Goal: Task Accomplishment & Management: Use online tool/utility

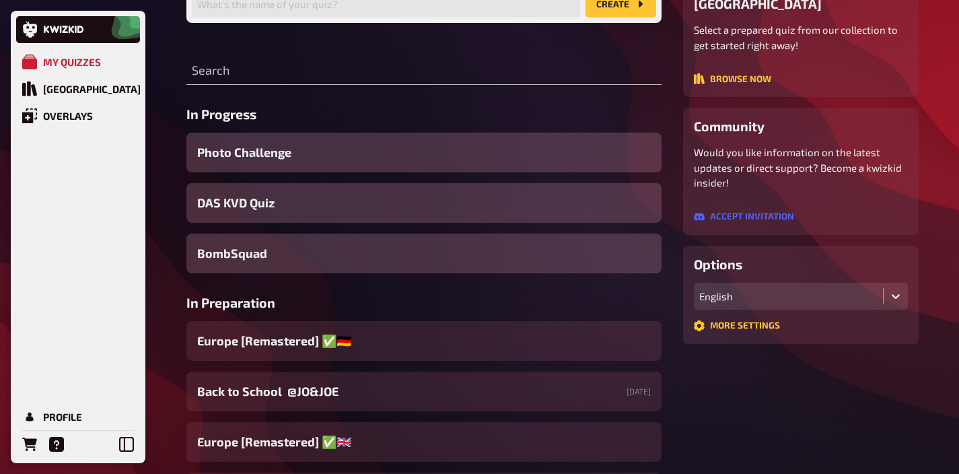
scroll to position [81, 0]
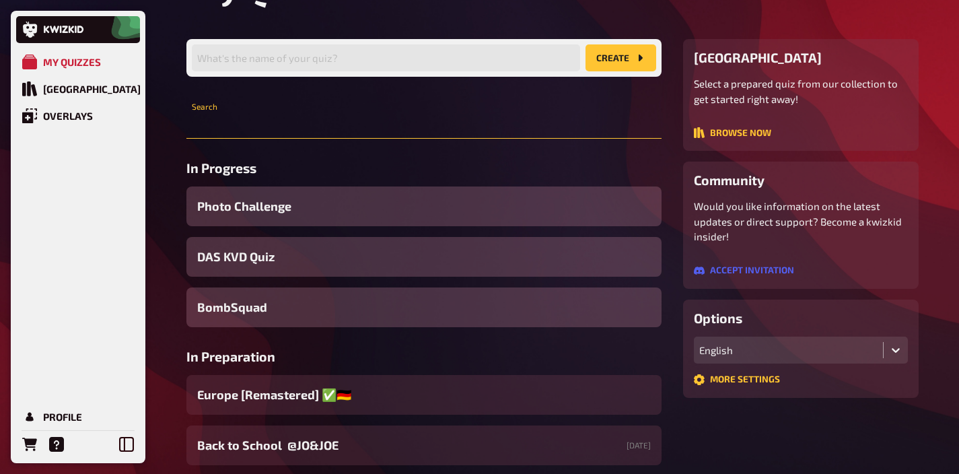
click at [277, 122] on input "text" at bounding box center [423, 125] width 475 height 27
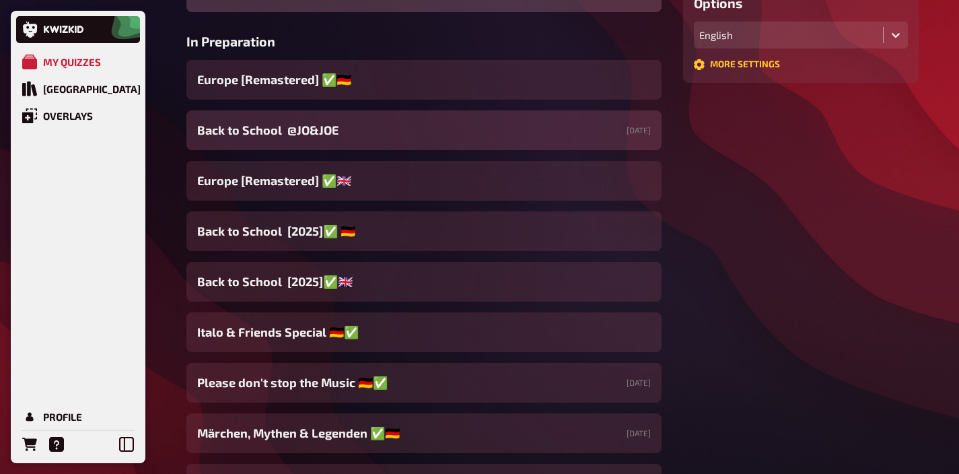
scroll to position [0, 0]
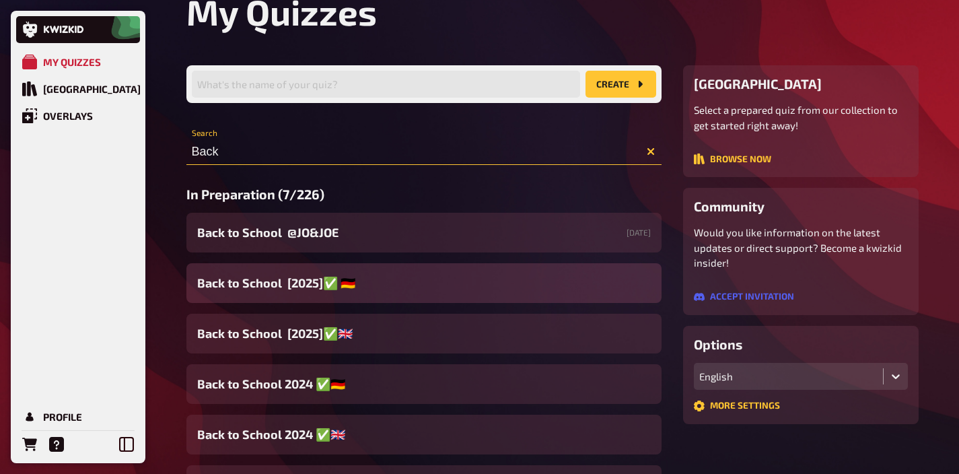
scroll to position [111, 0]
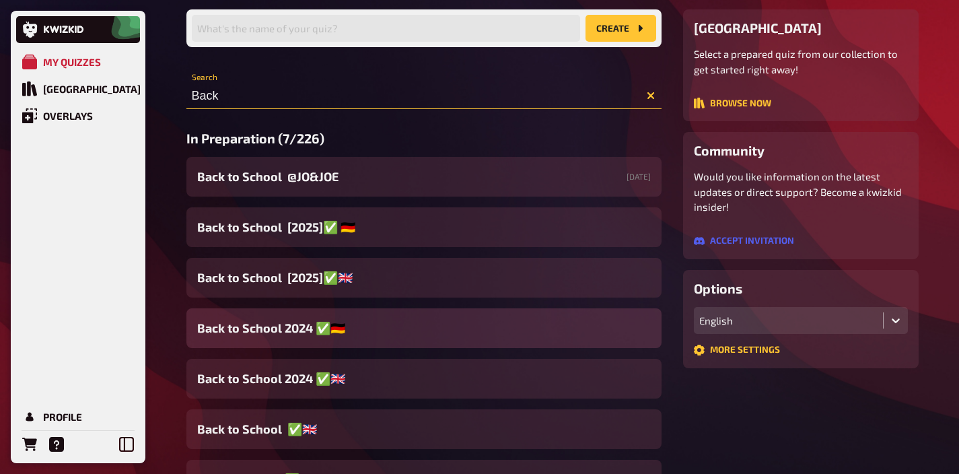
type input "Back"
click at [271, 324] on span "Back to School 2024 ✅​🇩🇪​" at bounding box center [271, 328] width 148 height 18
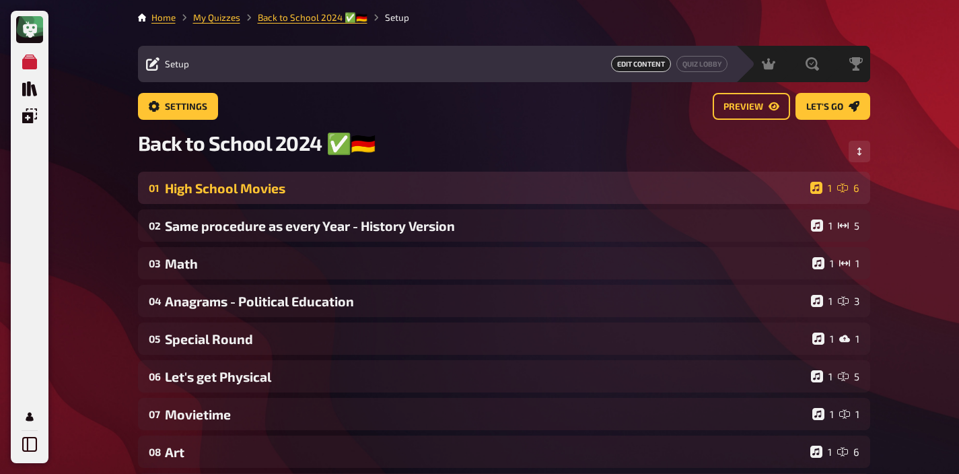
click at [292, 180] on div "01 High School Movies 1 6" at bounding box center [504, 188] width 732 height 32
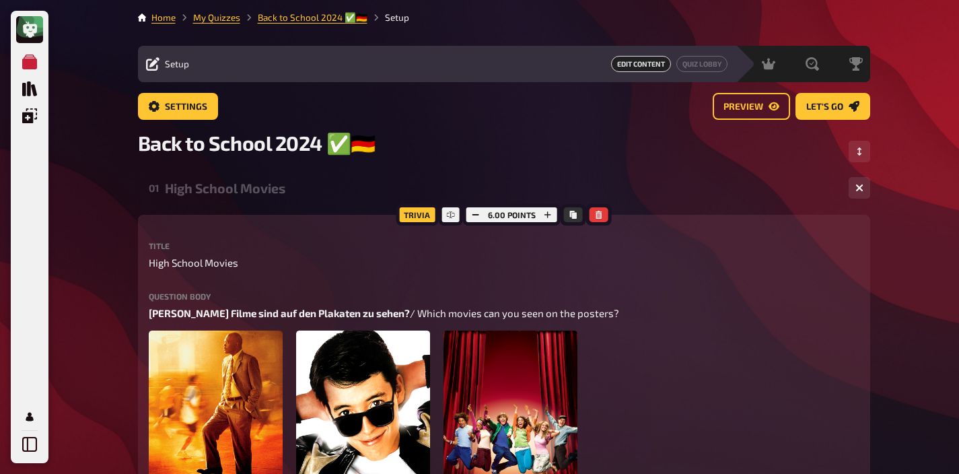
click at [289, 188] on div "High School Movies" at bounding box center [501, 187] width 673 height 15
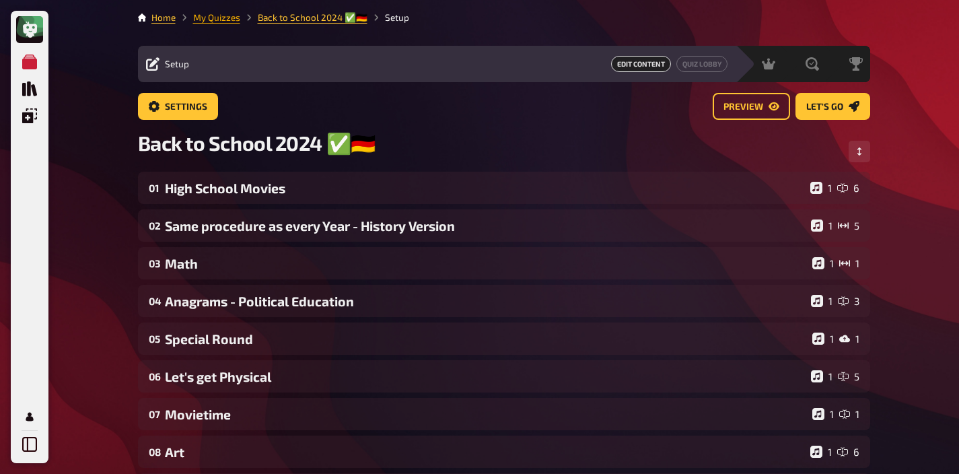
click at [219, 12] on link "My Quizzes" at bounding box center [216, 17] width 47 height 11
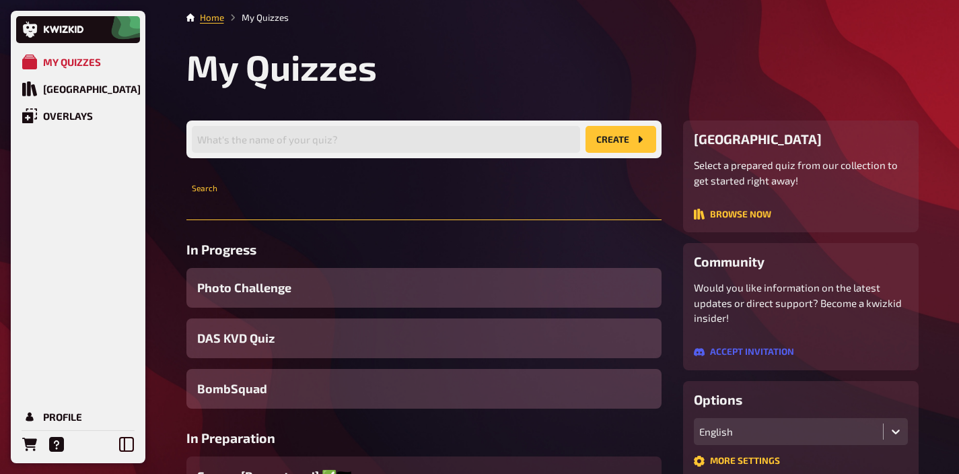
click at [284, 207] on input "text" at bounding box center [423, 206] width 475 height 27
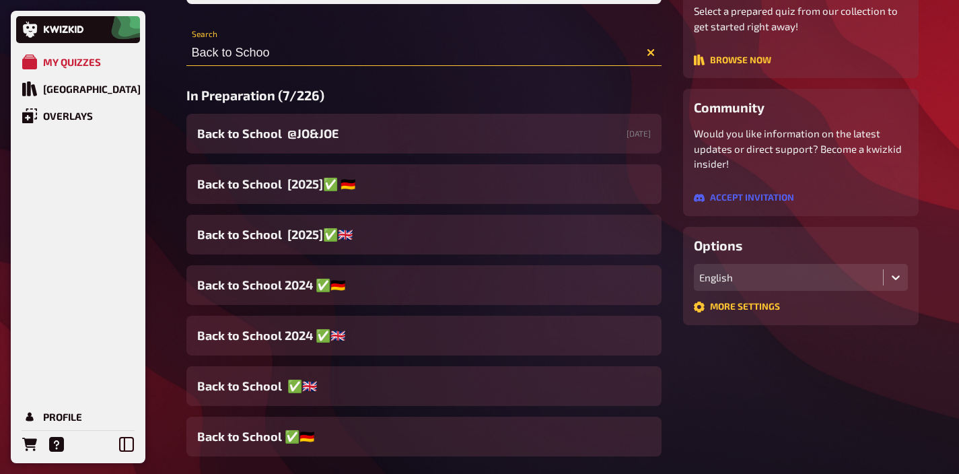
scroll to position [219, 0]
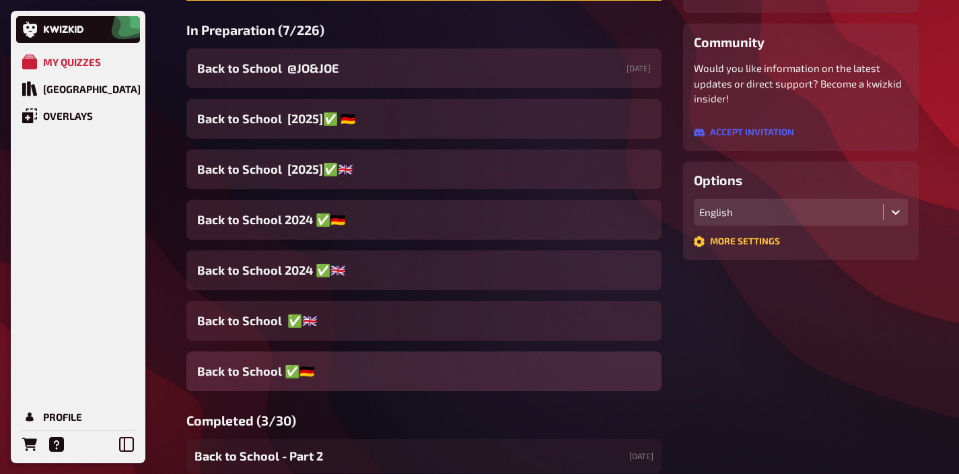
type input "Back to Schoo"
click at [267, 368] on span "Back to School ✅​🇩🇪" at bounding box center [255, 371] width 117 height 18
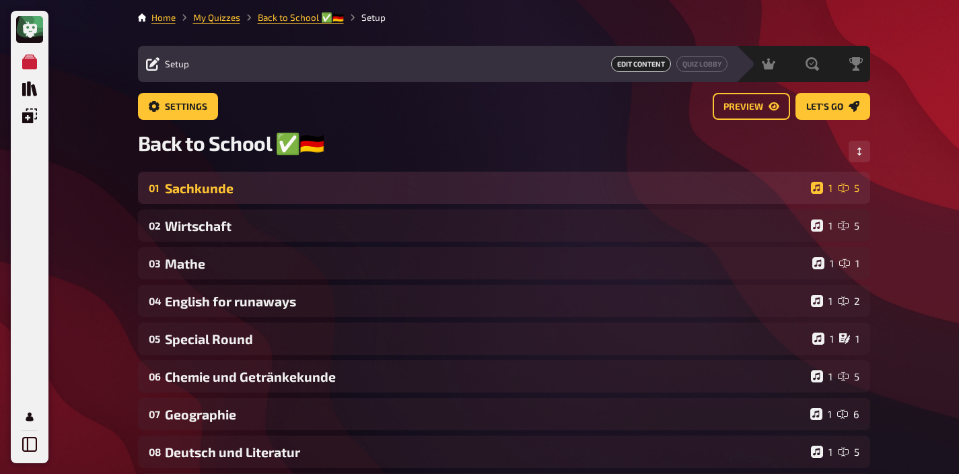
click at [221, 184] on div "Sachkunde" at bounding box center [485, 187] width 640 height 15
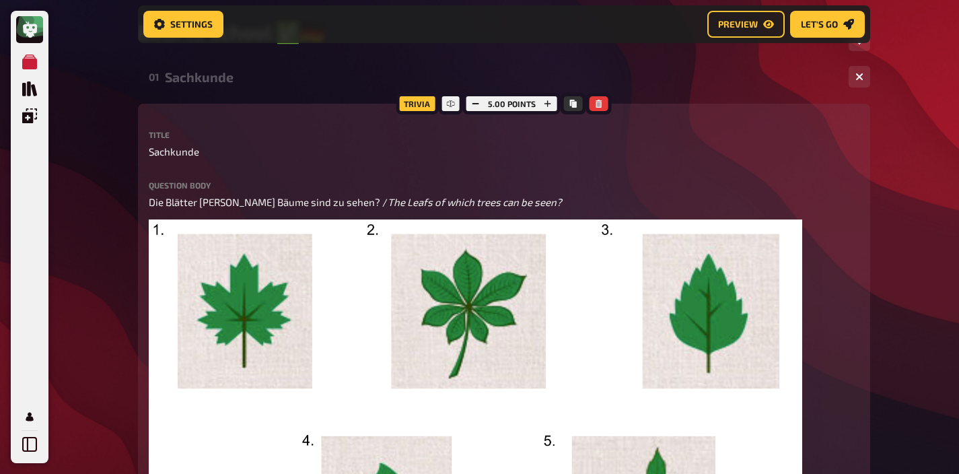
scroll to position [88, 0]
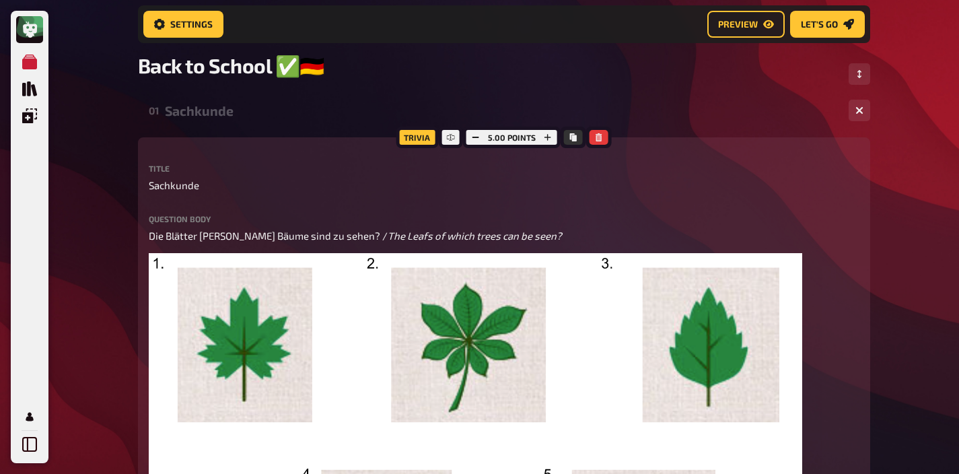
click at [223, 111] on div "Sachkunde" at bounding box center [501, 110] width 673 height 15
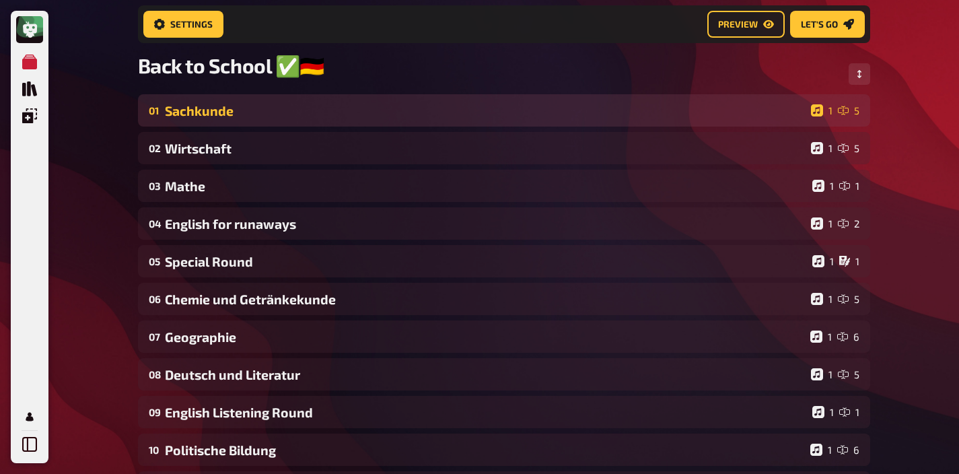
click at [233, 110] on div "Sachkunde" at bounding box center [485, 110] width 640 height 15
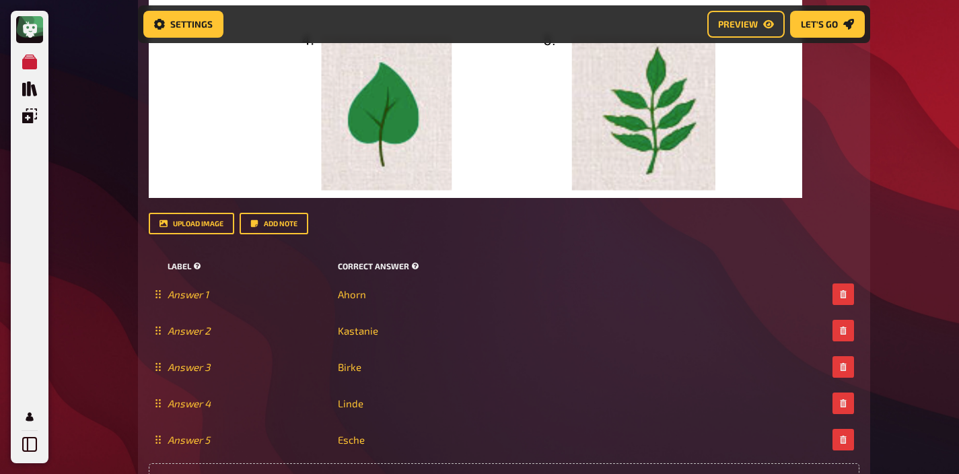
scroll to position [788, 0]
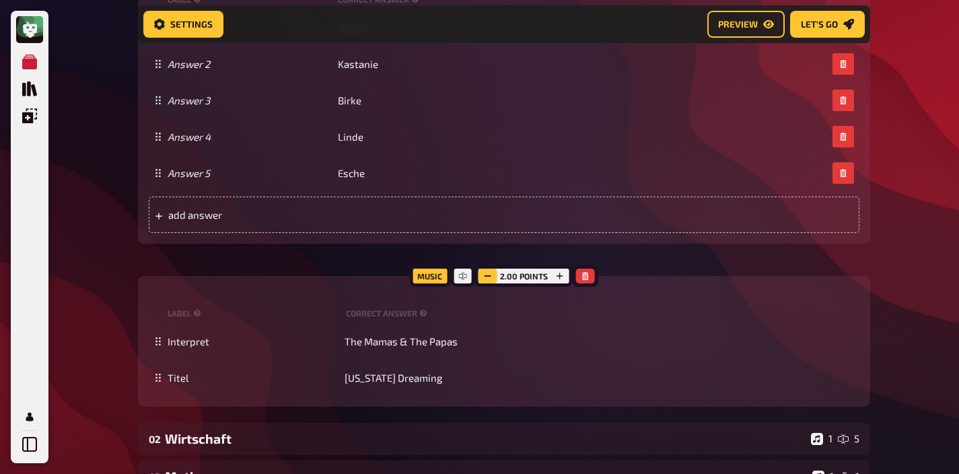
click at [487, 279] on icon "button" at bounding box center [488, 276] width 8 height 8
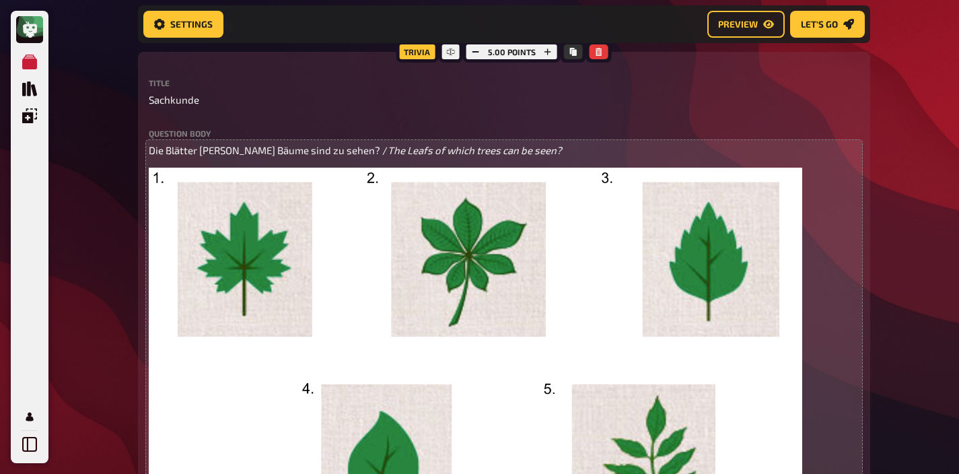
scroll to position [58, 0]
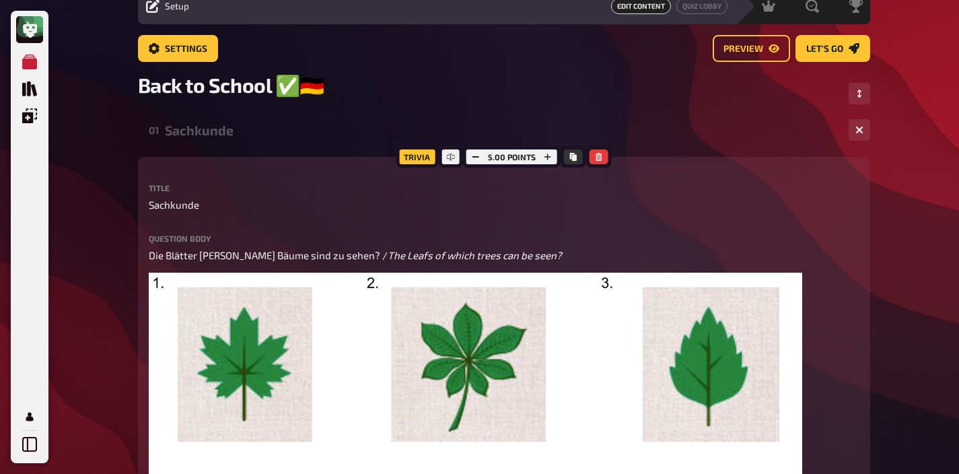
click at [225, 132] on div "Sachkunde" at bounding box center [501, 129] width 673 height 15
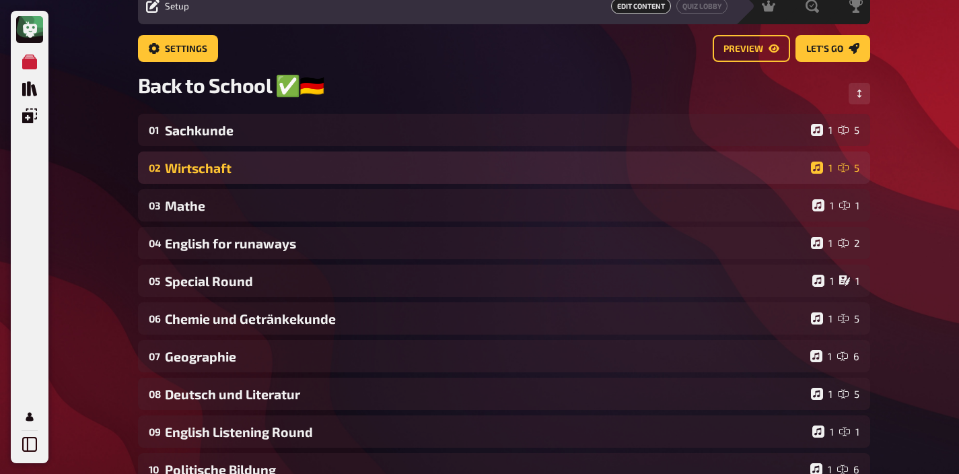
click at [225, 163] on div "Wirtschaft" at bounding box center [485, 167] width 640 height 15
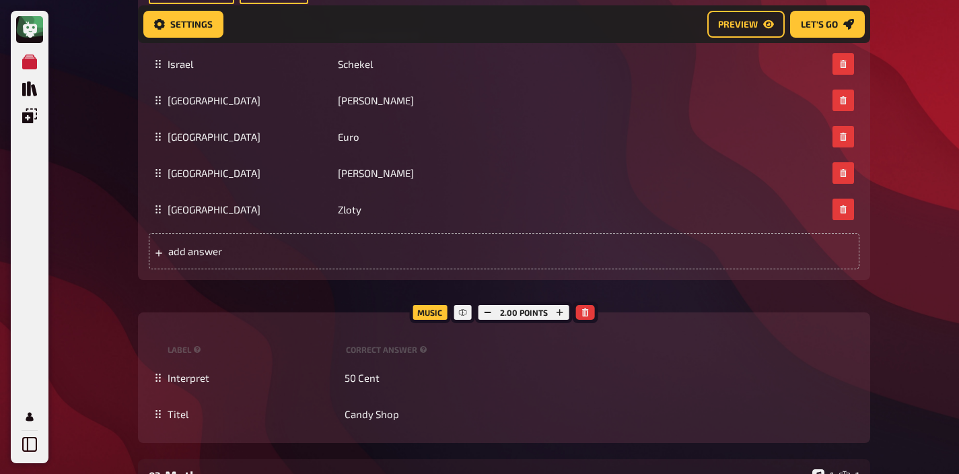
scroll to position [491, 0]
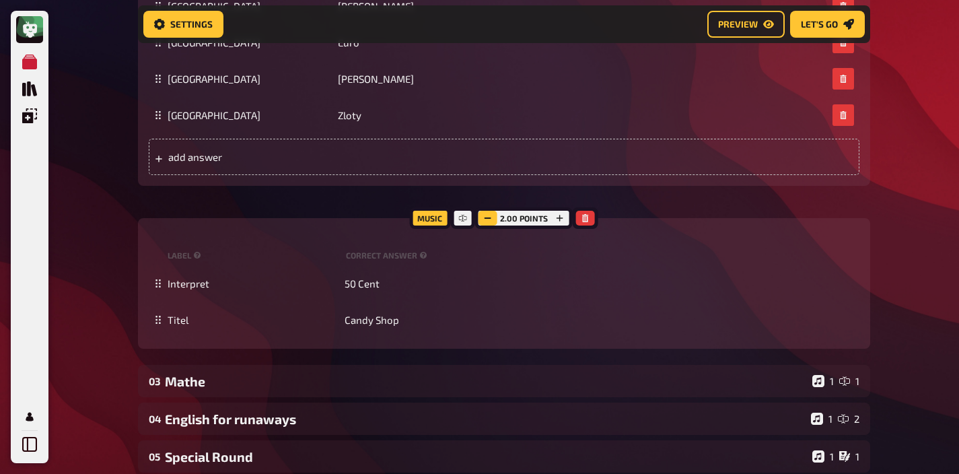
click at [487, 219] on rect "button" at bounding box center [487, 217] width 7 height 1
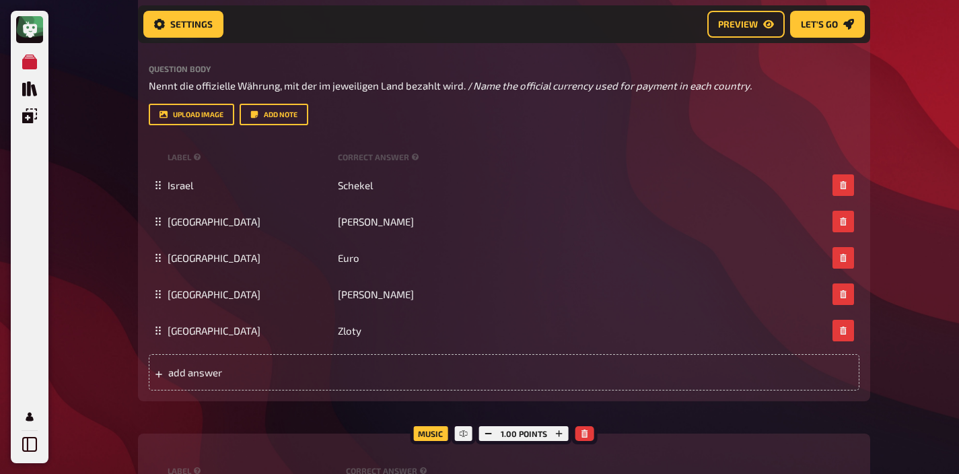
scroll to position [2, 0]
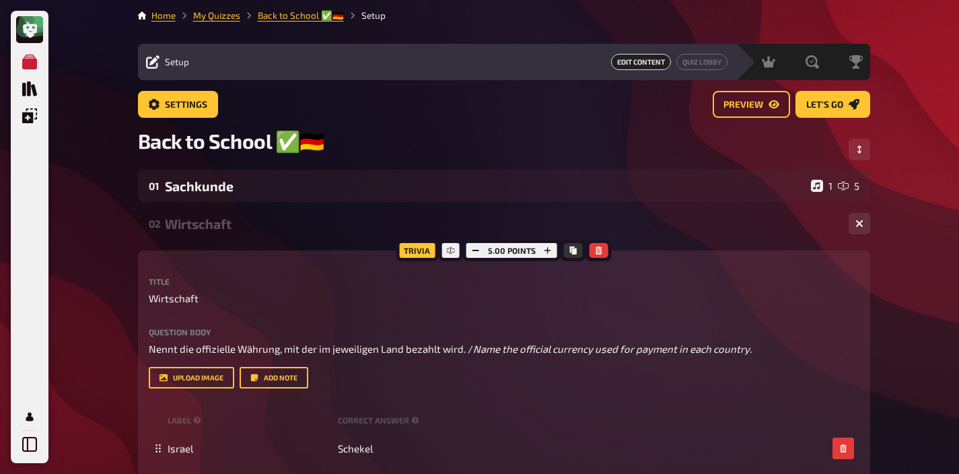
click at [212, 222] on div "Wirtschaft" at bounding box center [501, 223] width 673 height 15
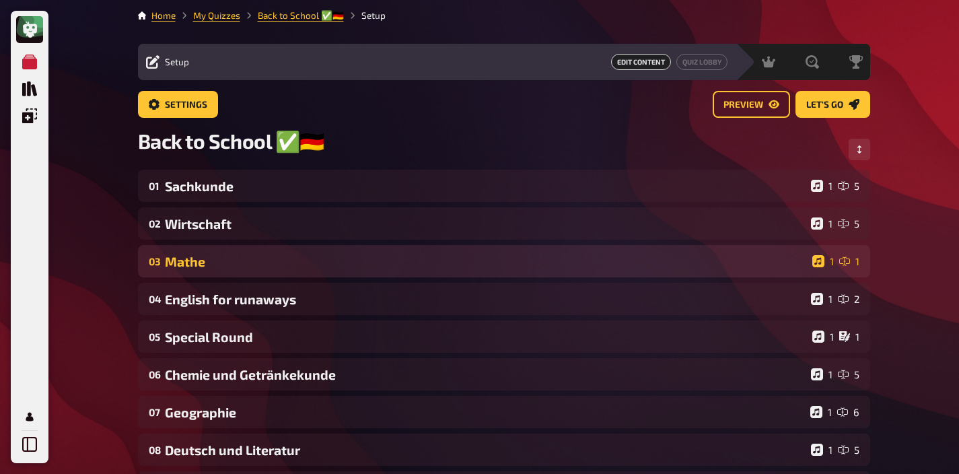
click at [240, 267] on div "Mathe" at bounding box center [486, 261] width 642 height 15
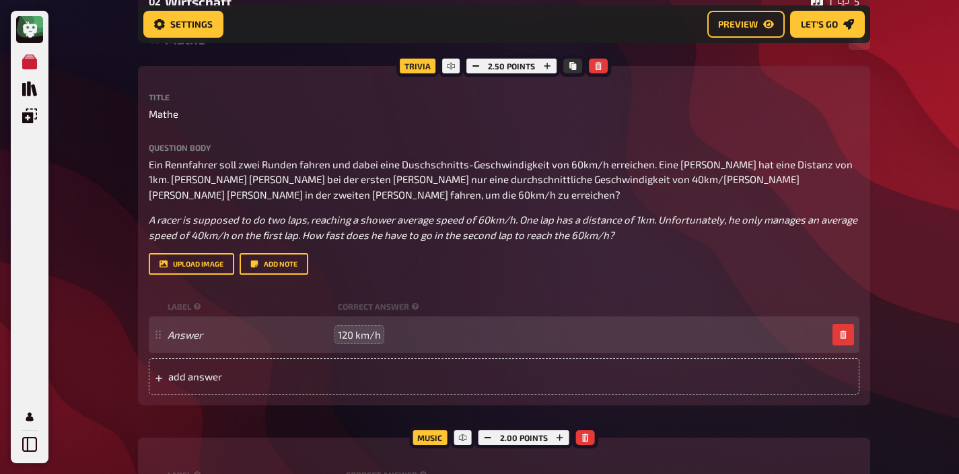
scroll to position [81, 0]
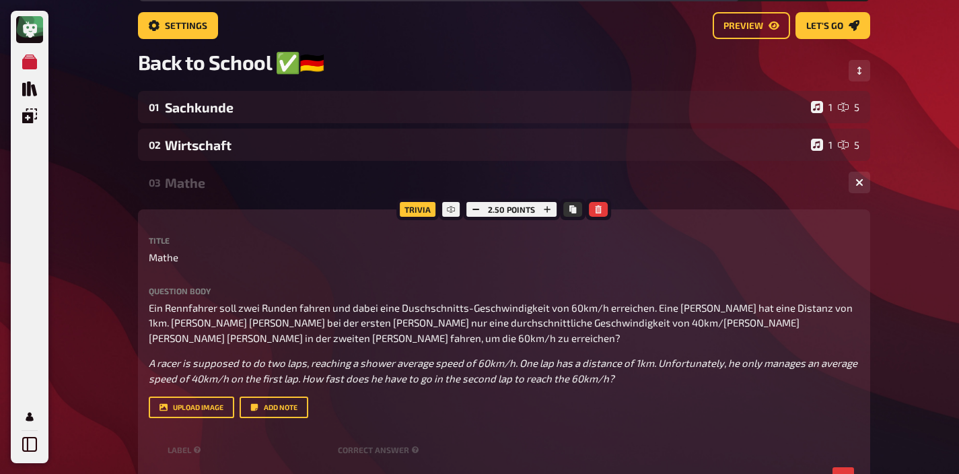
click at [257, 187] on div "Mathe" at bounding box center [501, 182] width 673 height 15
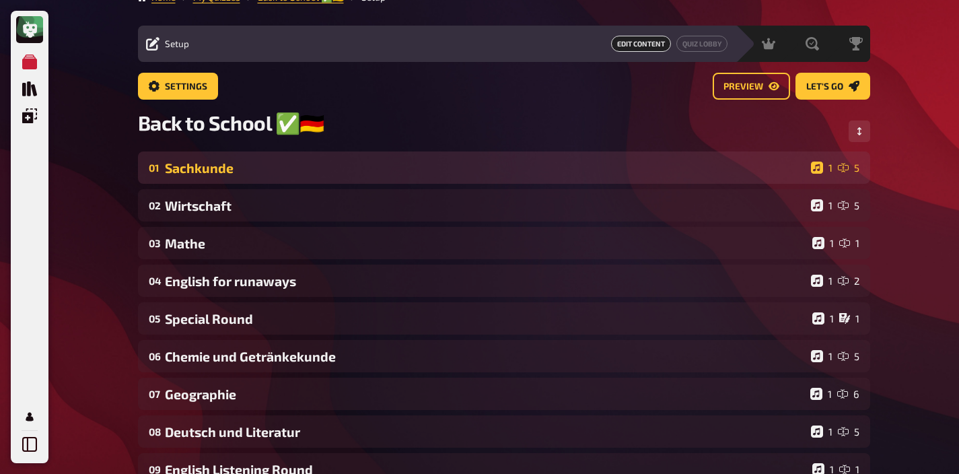
scroll to position [0, 0]
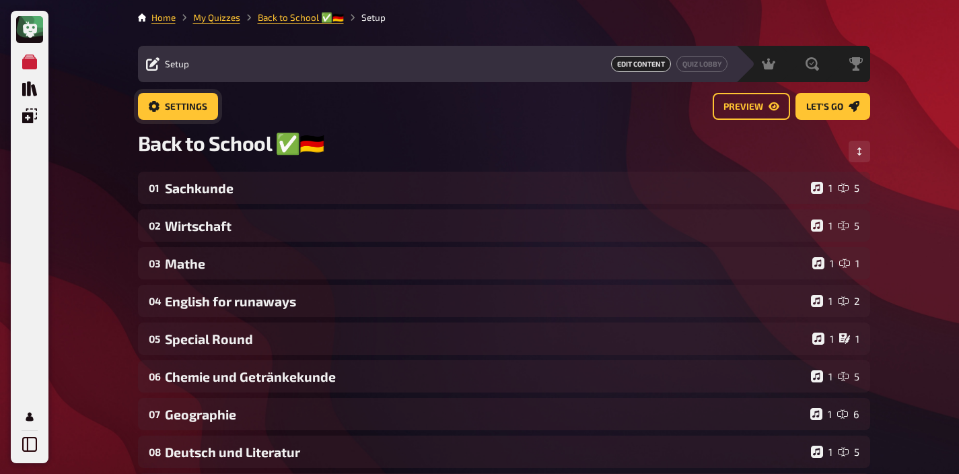
click at [199, 111] on span "Settings" at bounding box center [186, 106] width 42 height 9
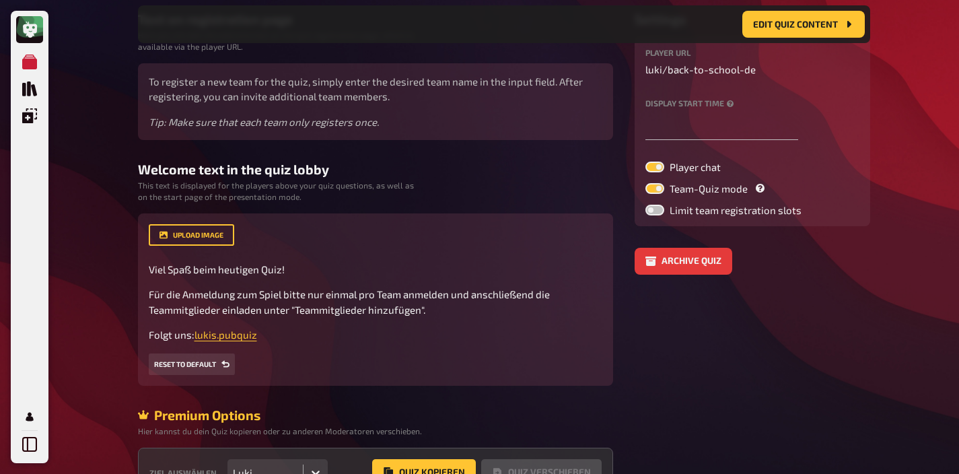
scroll to position [276, 0]
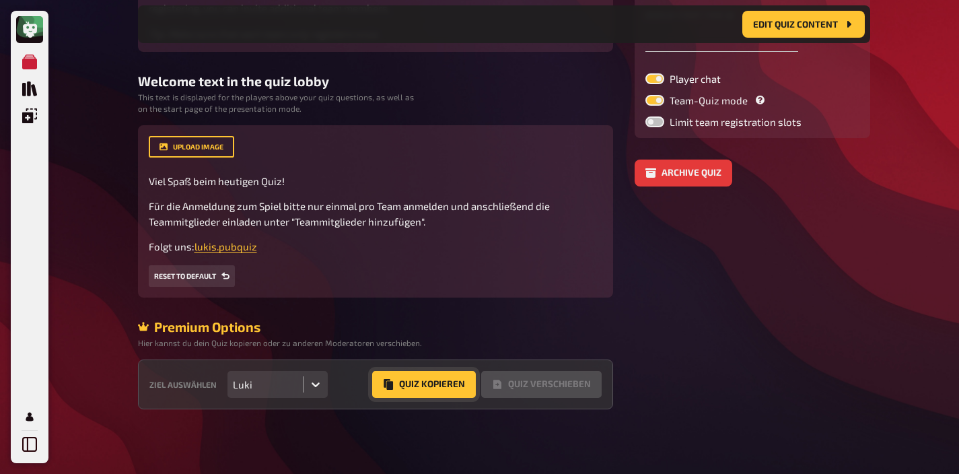
click at [439, 388] on button "Quiz Kopieren" at bounding box center [424, 384] width 104 height 27
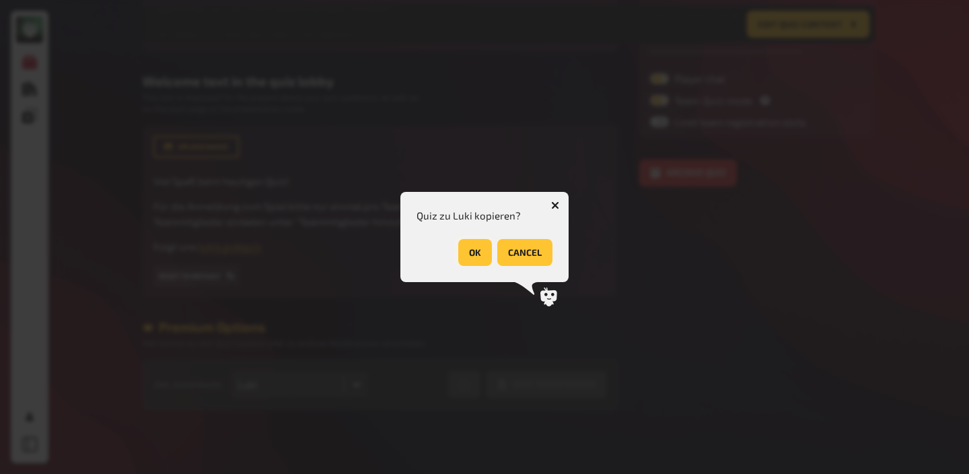
click at [477, 250] on button "OK" at bounding box center [475, 252] width 34 height 27
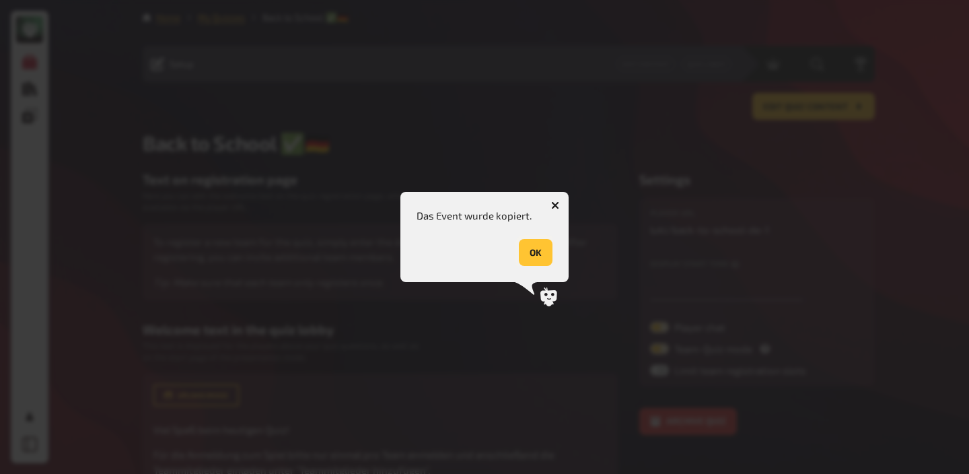
click at [541, 251] on button "OK" at bounding box center [536, 252] width 34 height 27
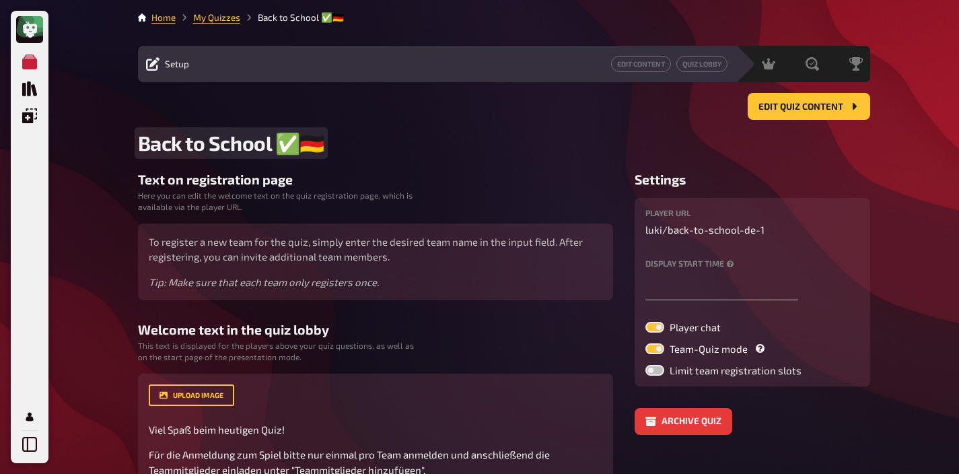
click at [309, 131] on span "Back to School ✅​🇩🇪" at bounding box center [231, 143] width 186 height 25
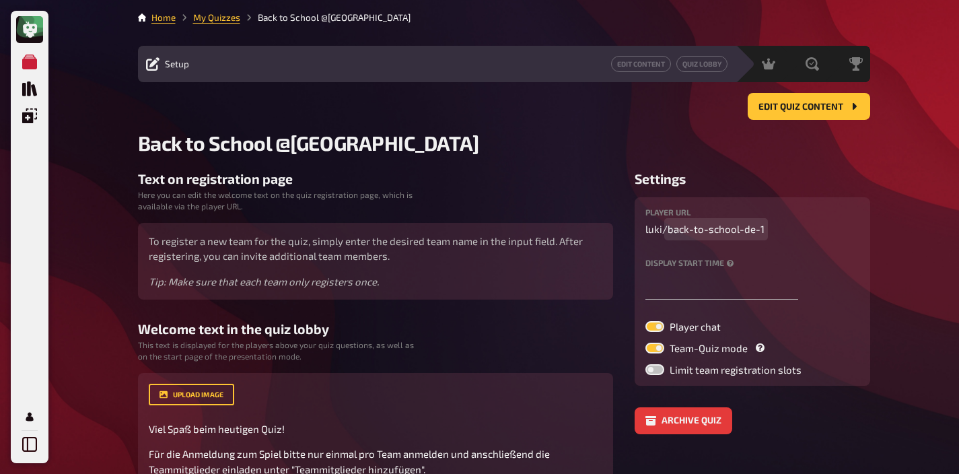
click at [743, 231] on span "back-to-school-de-1" at bounding box center [715, 228] width 97 height 15
drag, startPoint x: 743, startPoint y: 231, endPoint x: 793, endPoint y: 229, distance: 50.5
click at [793, 229] on p "luki / back-to-school-de-1" at bounding box center [752, 228] width 214 height 15
click at [733, 289] on input "text" at bounding box center [721, 285] width 153 height 27
click at [731, 286] on input "text" at bounding box center [721, 285] width 153 height 27
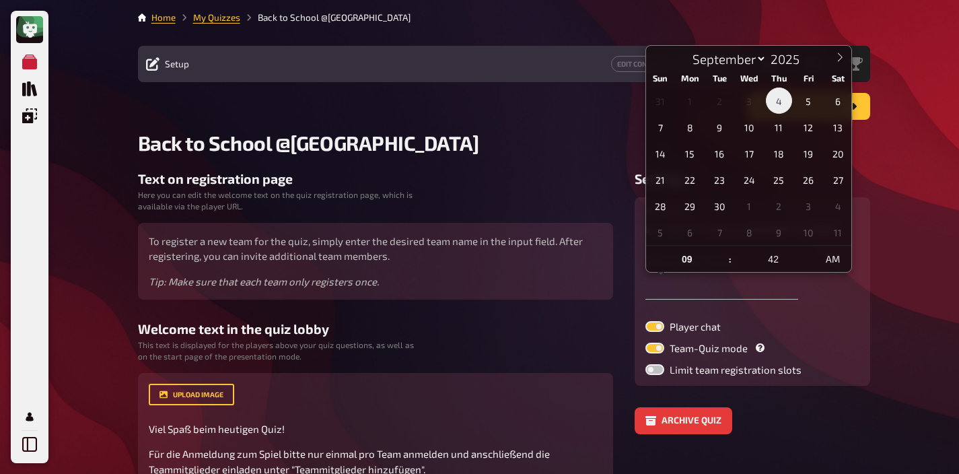
click at [778, 99] on span "4" at bounding box center [779, 100] width 26 height 26
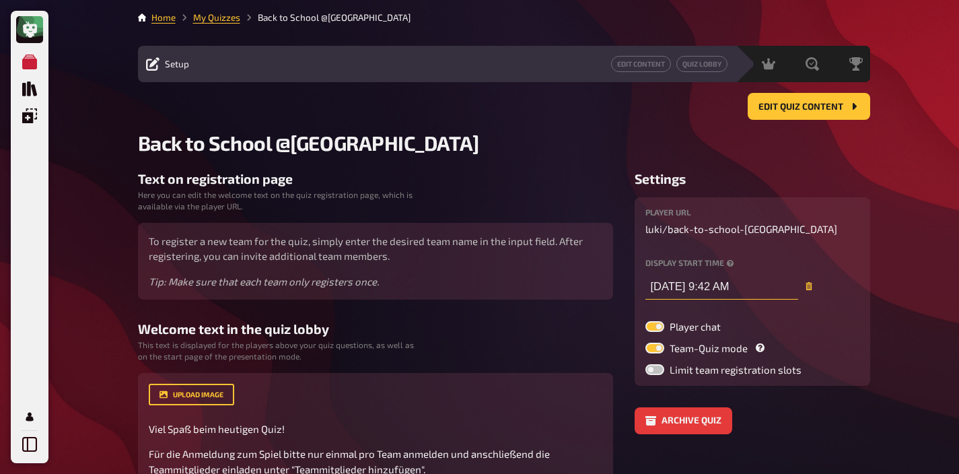
click at [728, 285] on input "09/04/2025, 9:42 AM" at bounding box center [721, 285] width 153 height 27
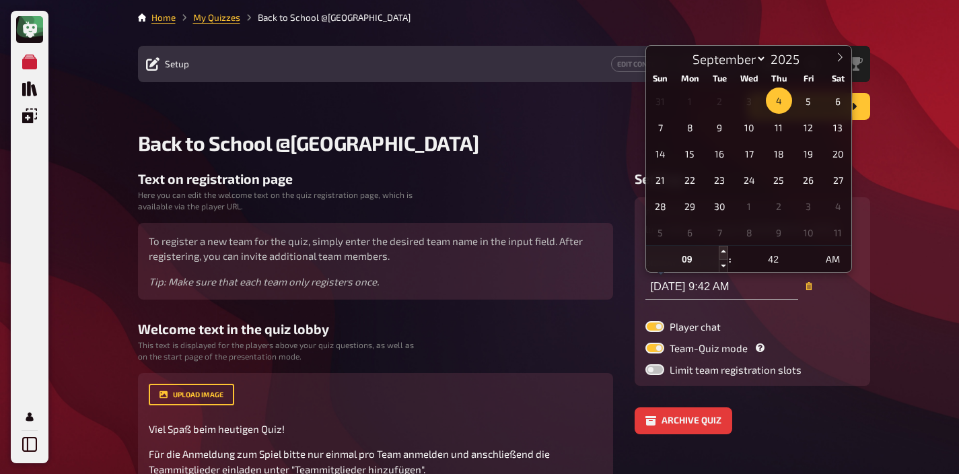
click at [723, 252] on span at bounding box center [722, 252] width 9 height 13
type input "09/04/2025, 10:42 AM"
type input "10"
type input "09/04/2025, 9:42 AM"
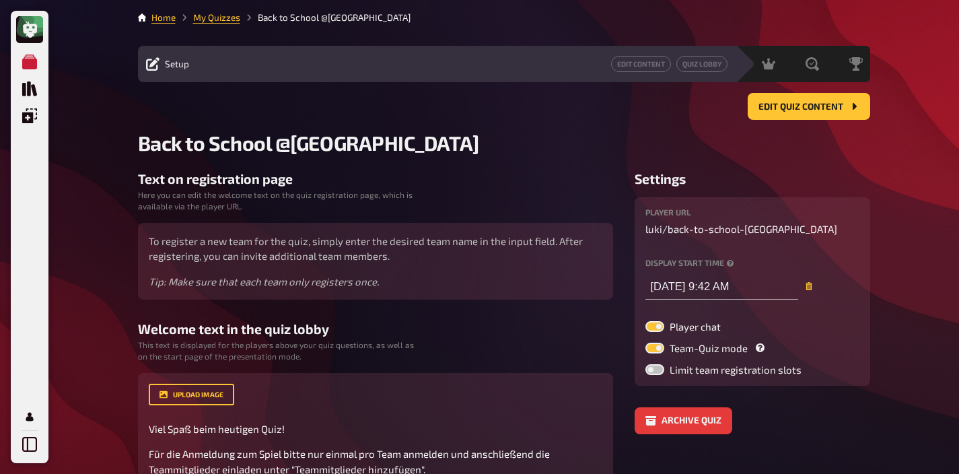
click at [723, 252] on div "player URL luki / back-to-school-st-martins Display start time 09/04/2025, 9:42…" at bounding box center [752, 291] width 214 height 167
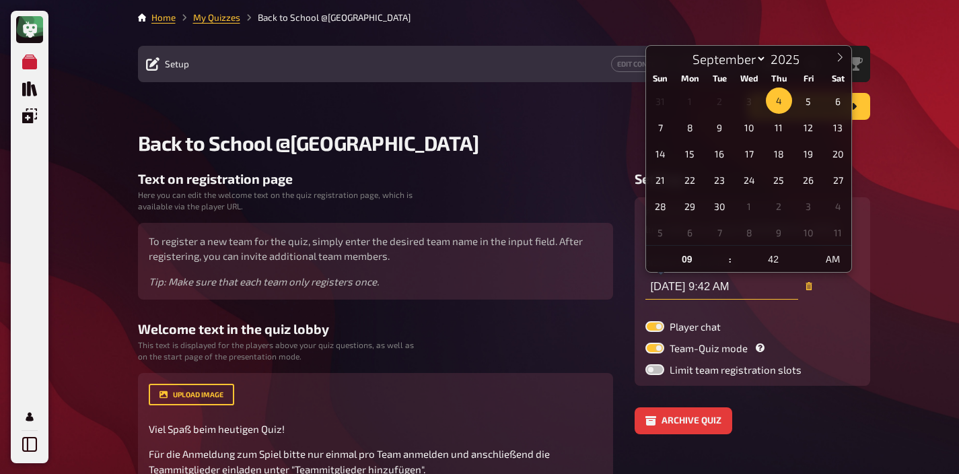
click at [724, 291] on input "09/04/2025, 9:42 AM" at bounding box center [721, 285] width 153 height 27
click at [694, 265] on input "09" at bounding box center [687, 259] width 82 height 27
type input "09"
click at [767, 263] on input "42" at bounding box center [773, 259] width 82 height 27
click at [684, 260] on input "09" at bounding box center [687, 259] width 82 height 27
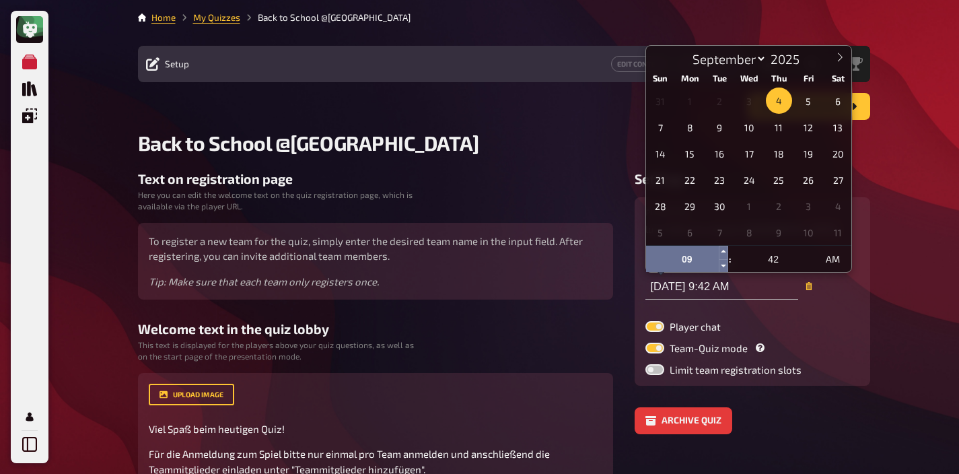
type input "09/04/2025, 10:42 AM"
type input "10"
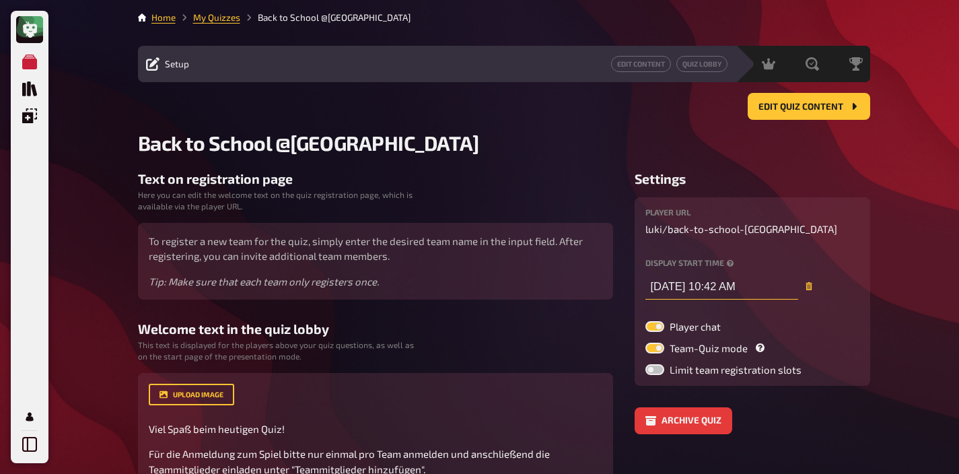
click at [702, 286] on input "09/04/2025, 10:42 AM" at bounding box center [721, 285] width 153 height 27
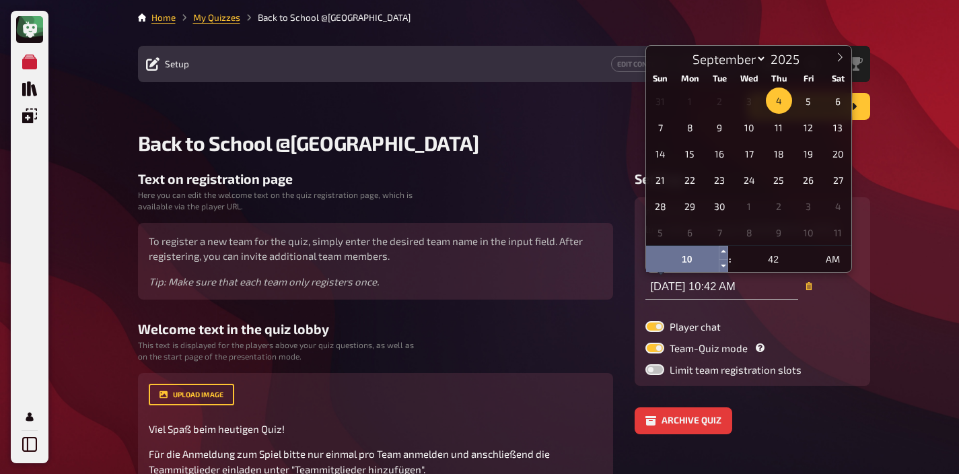
click at [695, 255] on input "10" at bounding box center [687, 259] width 82 height 27
type input "09/04/2025, 11:42 AM"
type input "11"
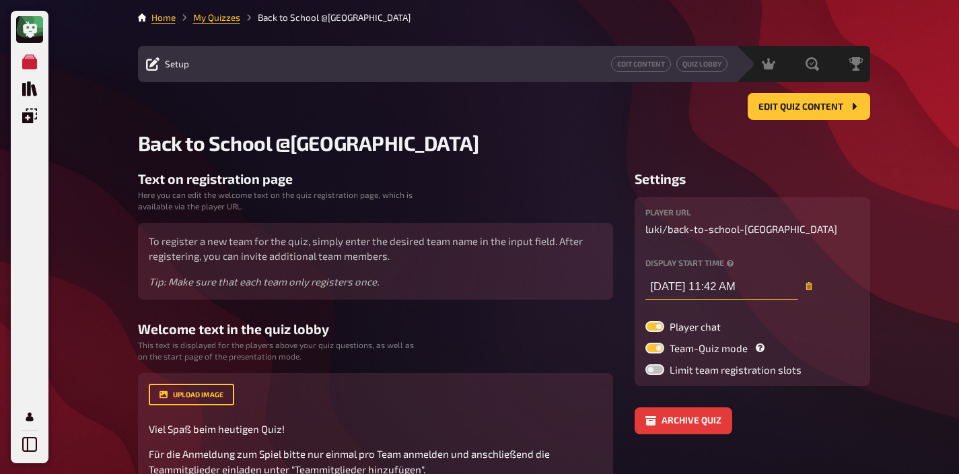
click at [697, 287] on input "09/04/2025, 11:42 AM" at bounding box center [721, 285] width 153 height 27
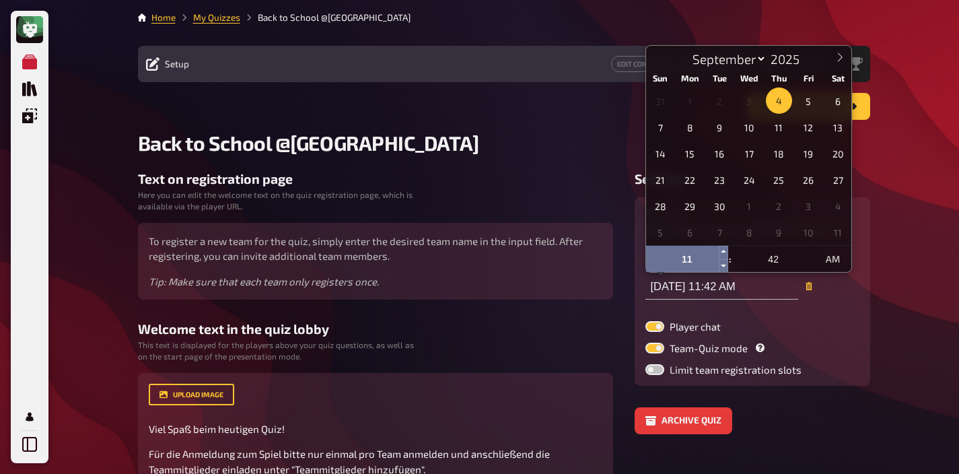
click at [695, 261] on input "11" at bounding box center [687, 259] width 82 height 27
type input "09/04/2025, 12:42 PM"
type input "12"
click at [690, 283] on input "09/04/2025, 12:42 PM" at bounding box center [721, 285] width 153 height 27
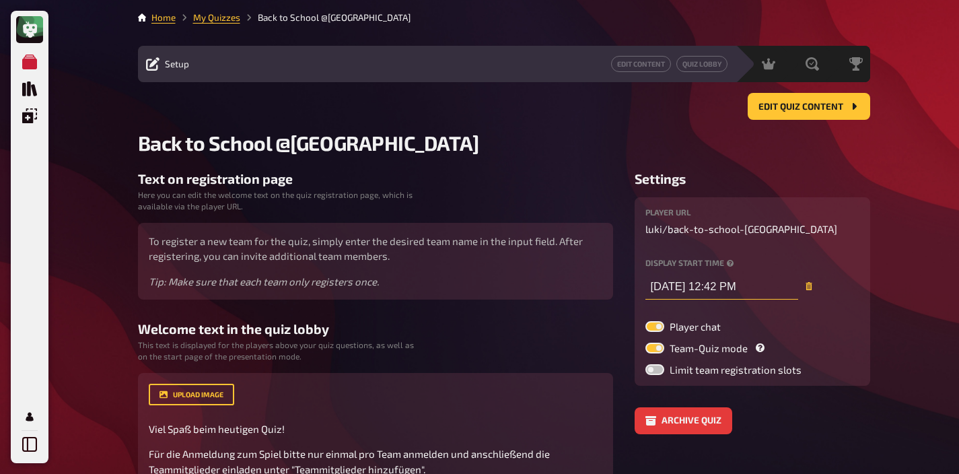
click at [694, 283] on input "09/04/2025, 12:42 PM" at bounding box center [721, 285] width 153 height 27
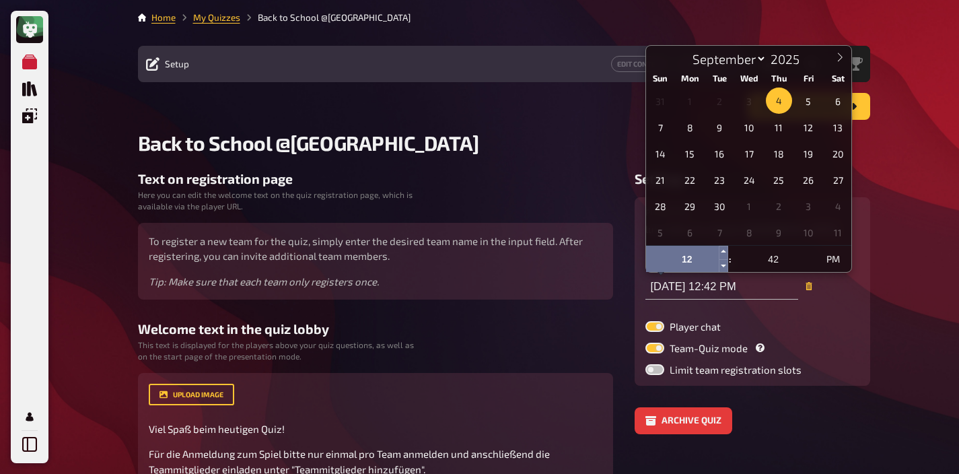
click at [700, 256] on input "12" at bounding box center [687, 259] width 82 height 27
type input "09/04/2025, 1:42 PM"
type input "01"
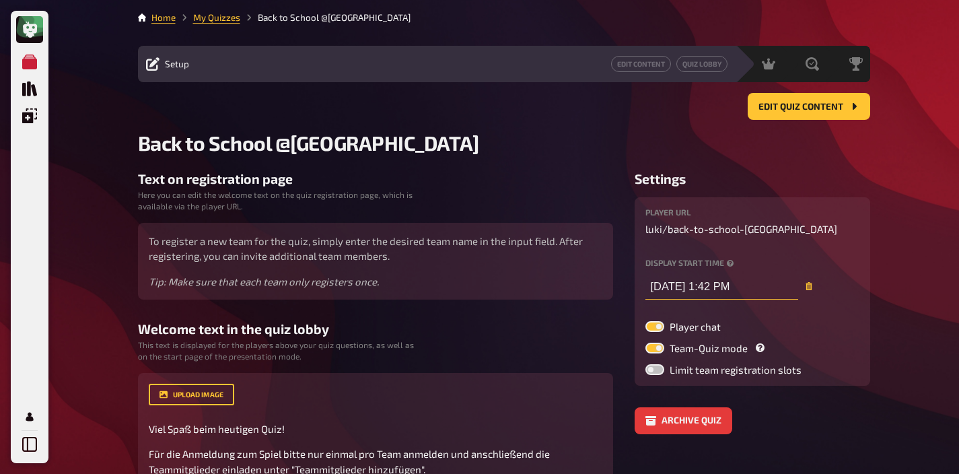
click at [700, 287] on input "09/04/2025, 1:42 PM" at bounding box center [721, 285] width 153 height 27
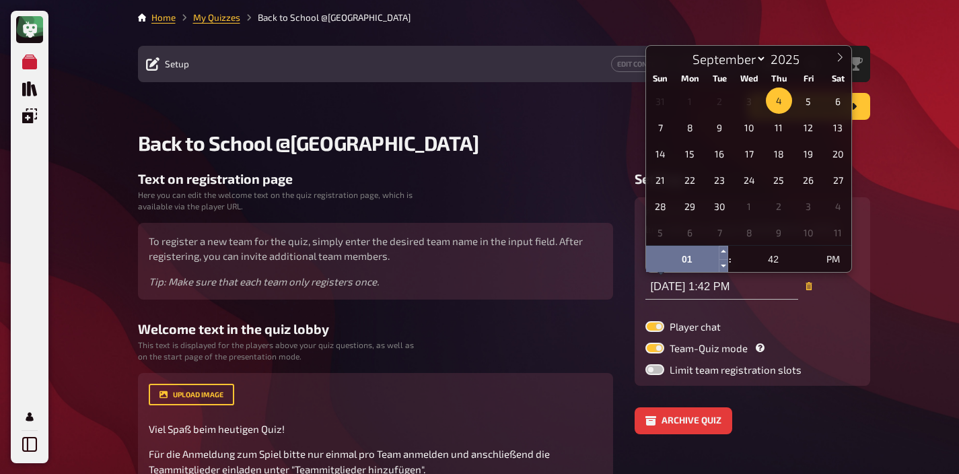
click at [698, 260] on input "01" at bounding box center [687, 259] width 82 height 27
type input "09/04/2025, 2:42 PM"
type input "02"
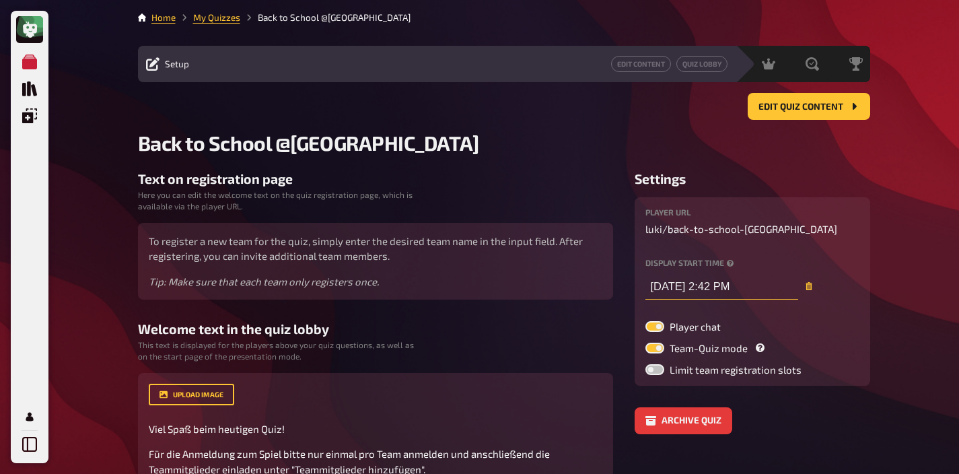
click at [696, 281] on input "09/04/2025, 2:42 PM" at bounding box center [721, 285] width 153 height 27
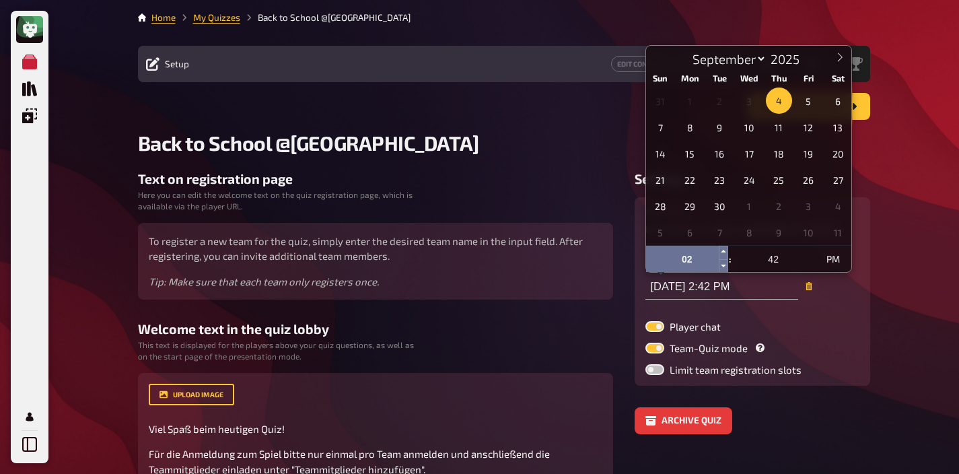
click at [694, 262] on input "02" at bounding box center [687, 259] width 82 height 27
type input "09/04/2025, 3:42 PM"
type input "03"
click at [688, 299] on input "09/04/2025, 3:42 PM" at bounding box center [721, 285] width 153 height 27
click at [688, 266] on input "03" at bounding box center [687, 259] width 82 height 27
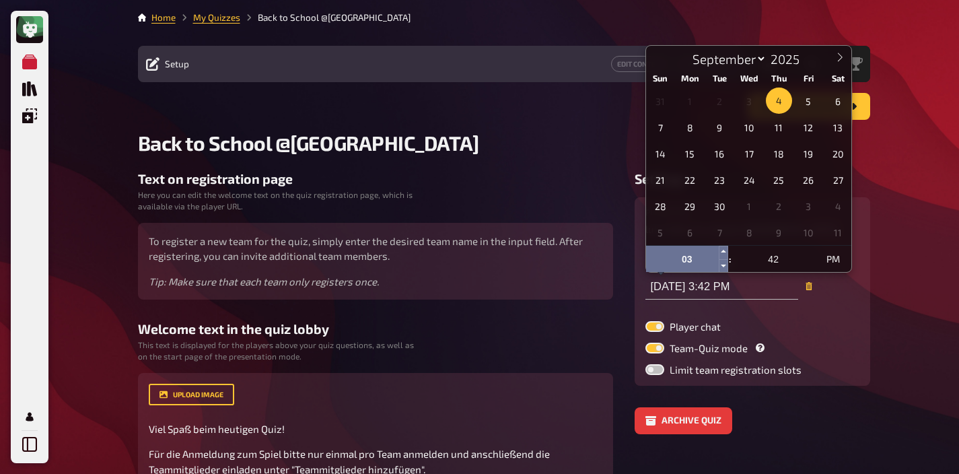
type input "09/04/2025, 4:42 PM"
type input "04"
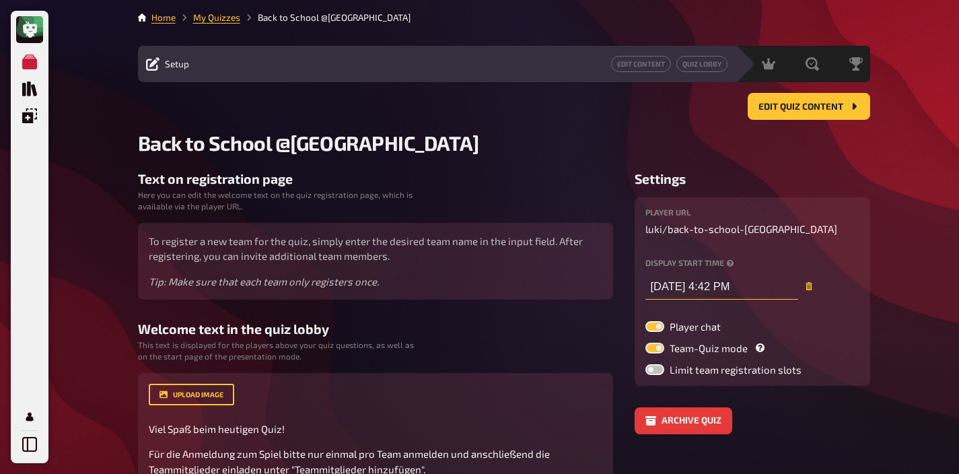
click at [692, 272] on input "09/04/2025, 4:42 PM" at bounding box center [721, 285] width 153 height 27
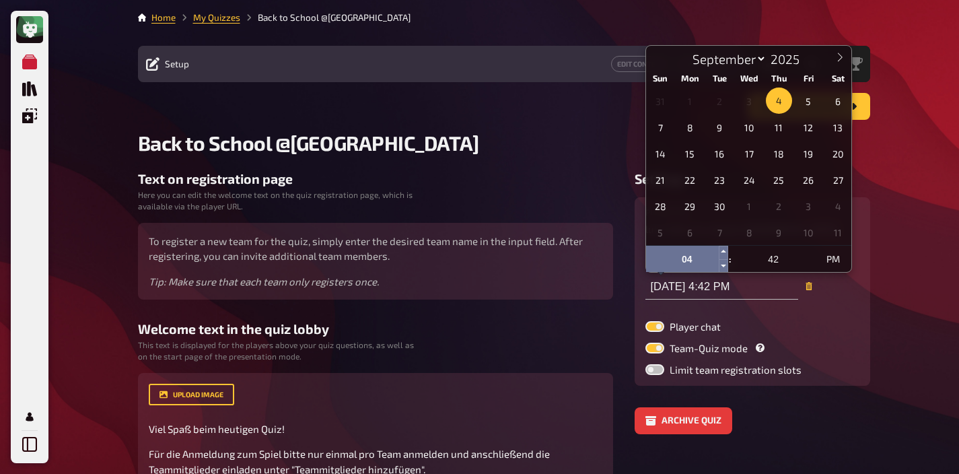
click at [694, 250] on input "04" at bounding box center [687, 259] width 82 height 27
type input "09/04/2025, 5:42 PM"
type input "05"
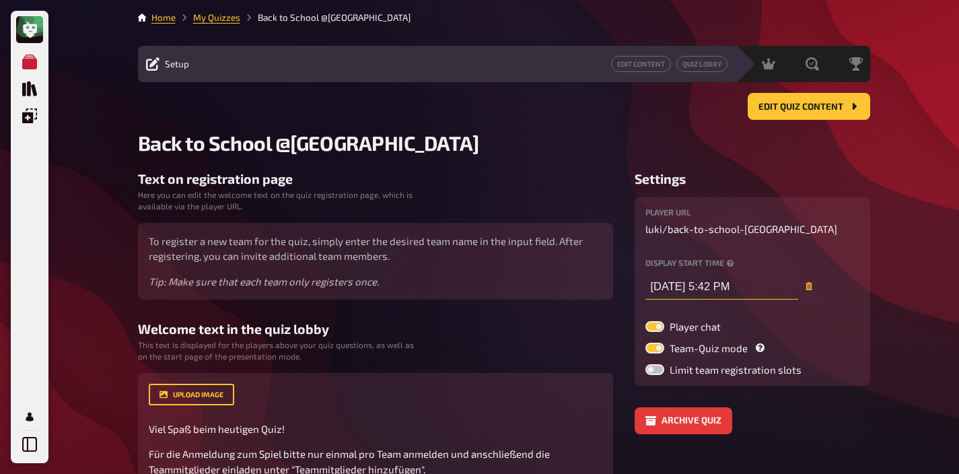
click at [694, 281] on input "09/04/2025, 5:42 PM" at bounding box center [721, 285] width 153 height 27
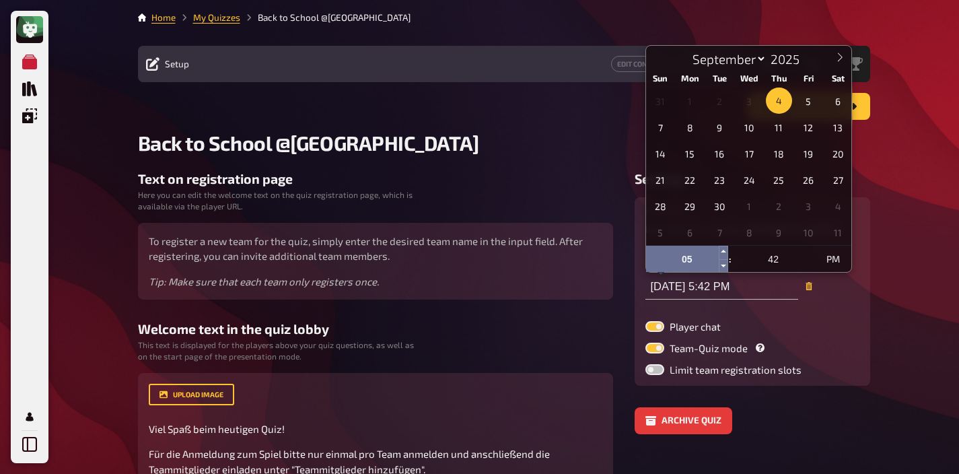
click at [693, 258] on input "05" at bounding box center [687, 259] width 82 height 27
type input "09/04/2025, 6:42 PM"
type input "06"
click at [692, 288] on input "09/04/2025, 6:42 PM" at bounding box center [721, 285] width 153 height 27
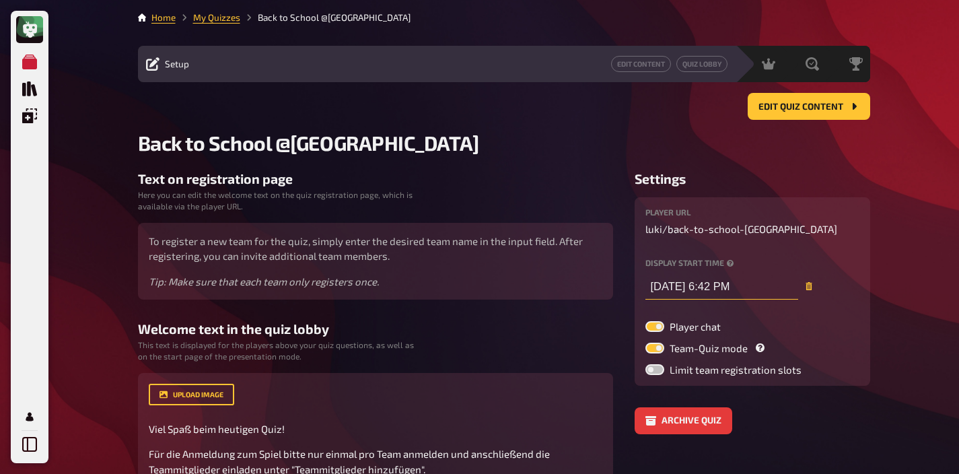
click at [693, 280] on input "09/04/2025, 6:42 PM" at bounding box center [721, 285] width 153 height 27
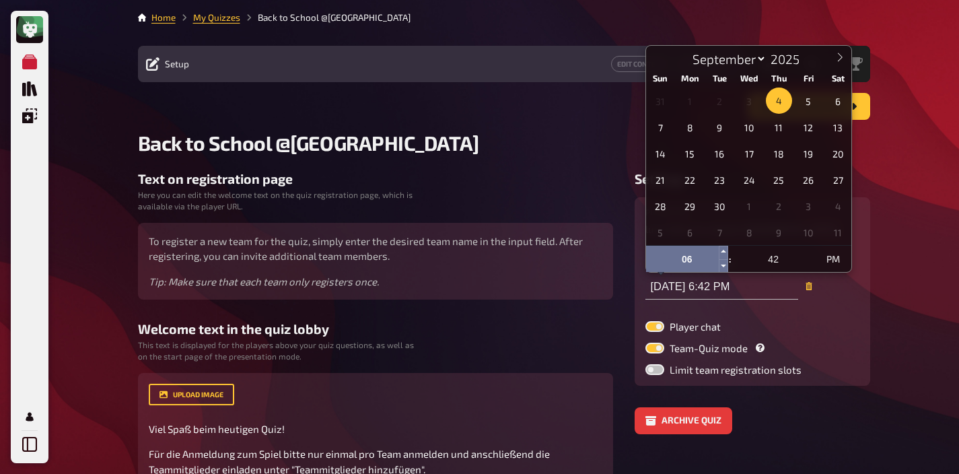
click at [698, 256] on input "06" at bounding box center [687, 259] width 82 height 27
type input "09/04/2025, 7:42 PM"
type input "07"
type input "09/04/2025, 7:42 PM"
click at [722, 275] on input "09/04/2025, 7:42 PM" at bounding box center [721, 285] width 153 height 27
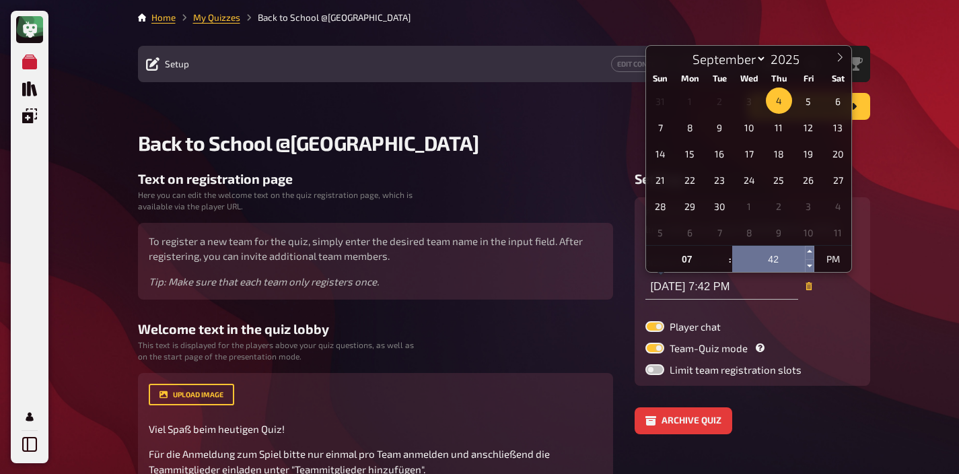
click at [775, 260] on input "42" at bounding box center [773, 259] width 82 height 27
type input "00"
type input "09/04/2025, 7:42 PM"
click at [758, 288] on input "09/04/2025, 7:42 PM" at bounding box center [721, 285] width 153 height 27
click at [780, 268] on input "42" at bounding box center [773, 259] width 82 height 27
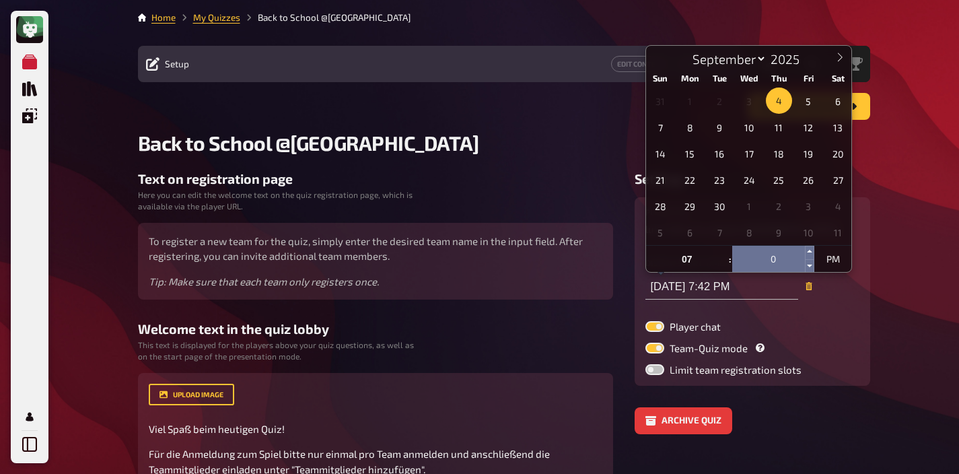
type input "00"
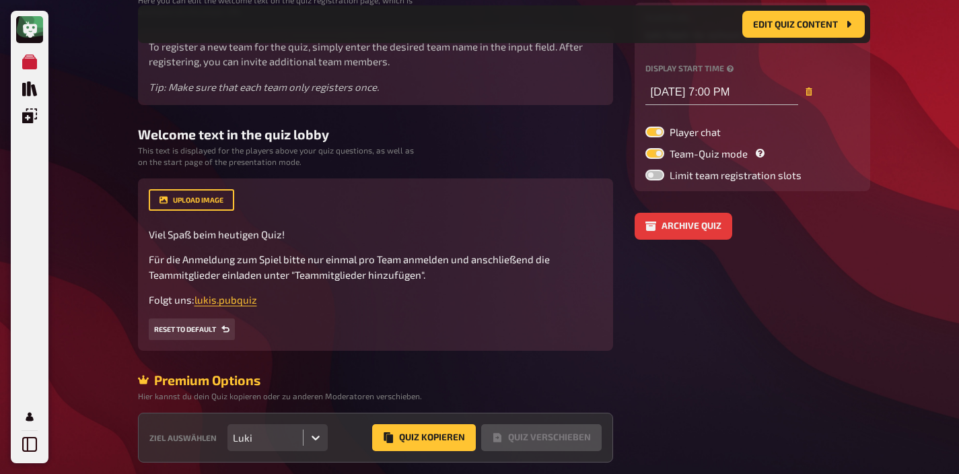
scroll to position [213, 0]
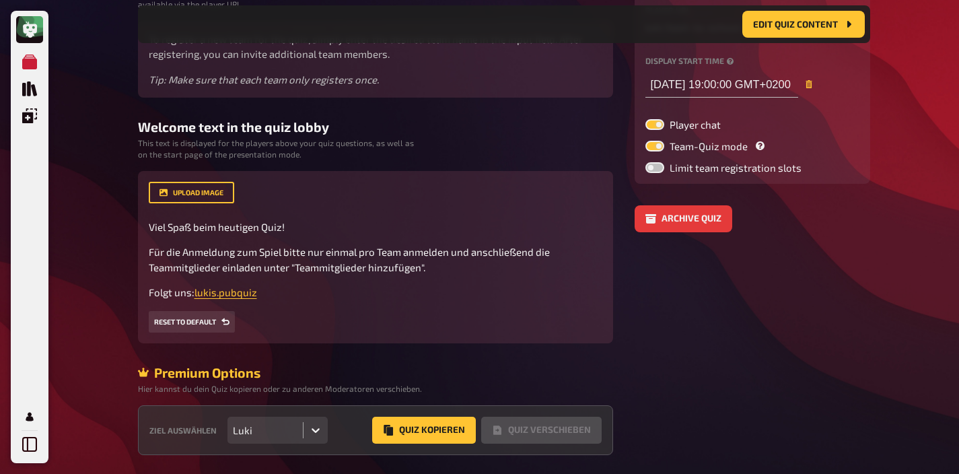
type input "09/04/2025, 7:00 PM"
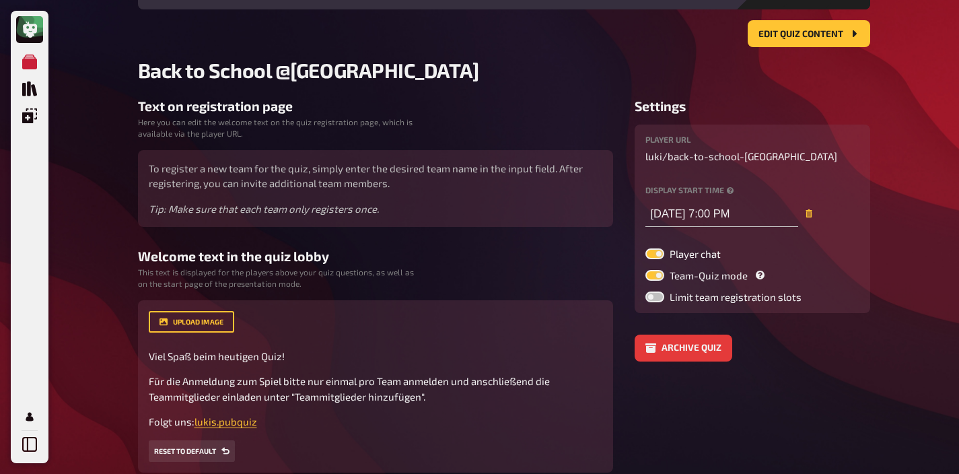
scroll to position [0, 0]
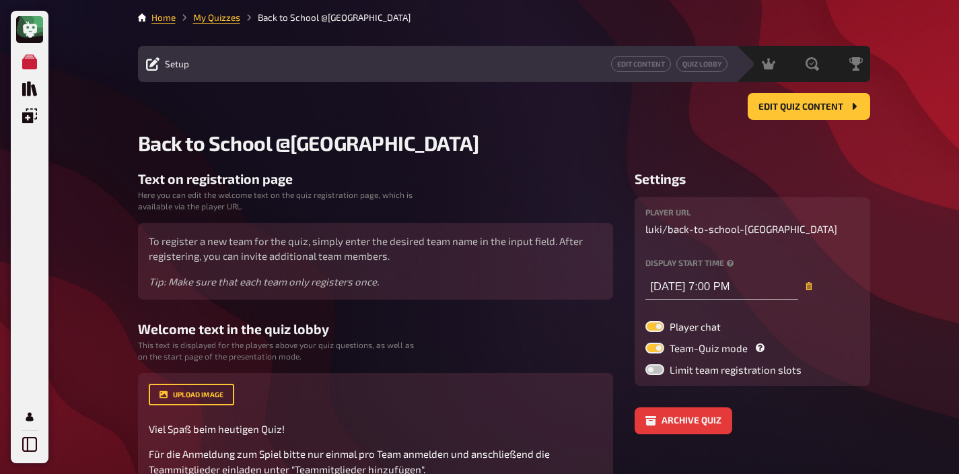
click at [229, 24] on li "My Quizzes" at bounding box center [208, 17] width 65 height 13
click at [228, 21] on link "My Quizzes" at bounding box center [216, 17] width 47 height 11
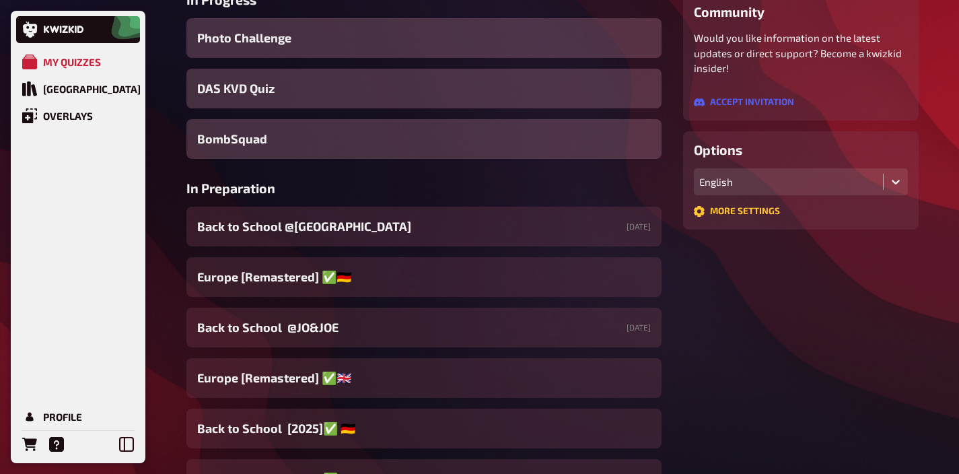
scroll to position [427, 0]
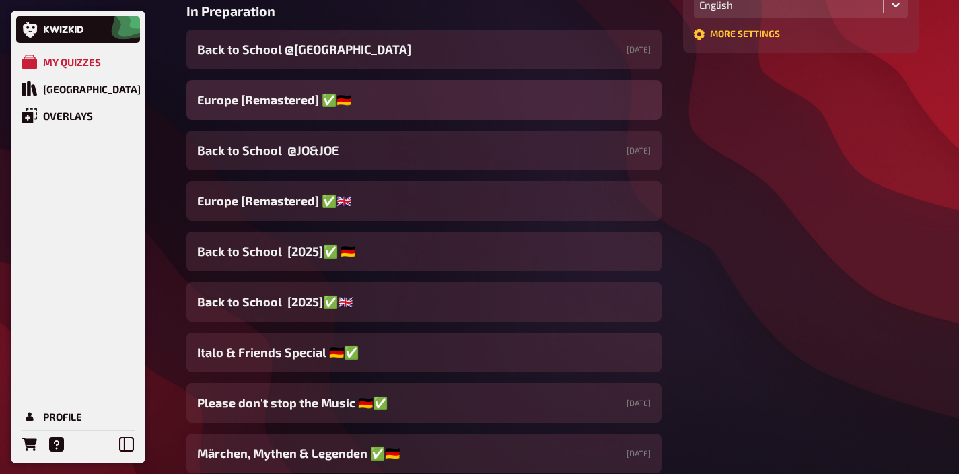
click at [287, 108] on span "Europe [Remastered] ✅​🇩🇪" at bounding box center [274, 100] width 154 height 18
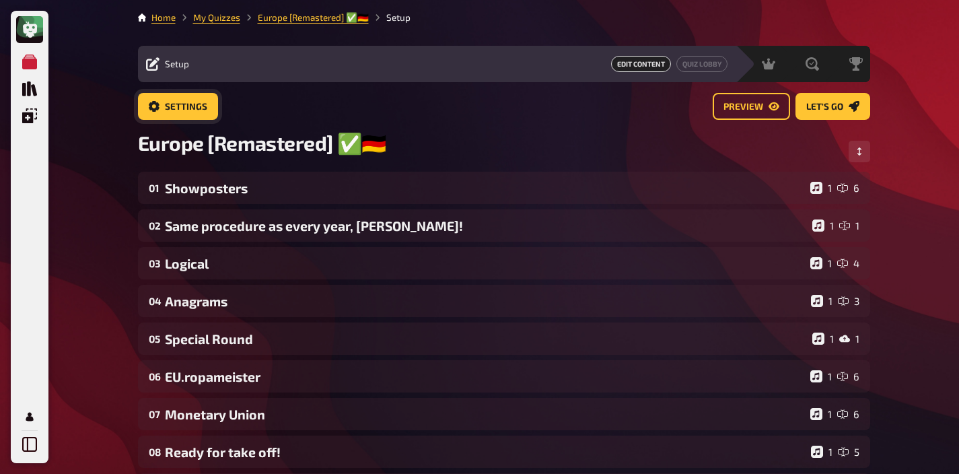
click at [188, 108] on span "Settings" at bounding box center [186, 106] width 42 height 9
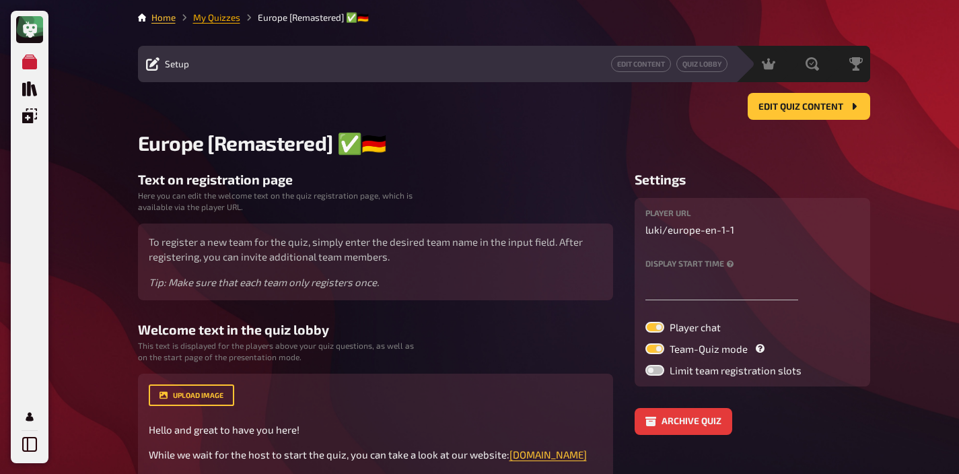
click at [219, 22] on link "My Quizzes" at bounding box center [216, 17] width 47 height 11
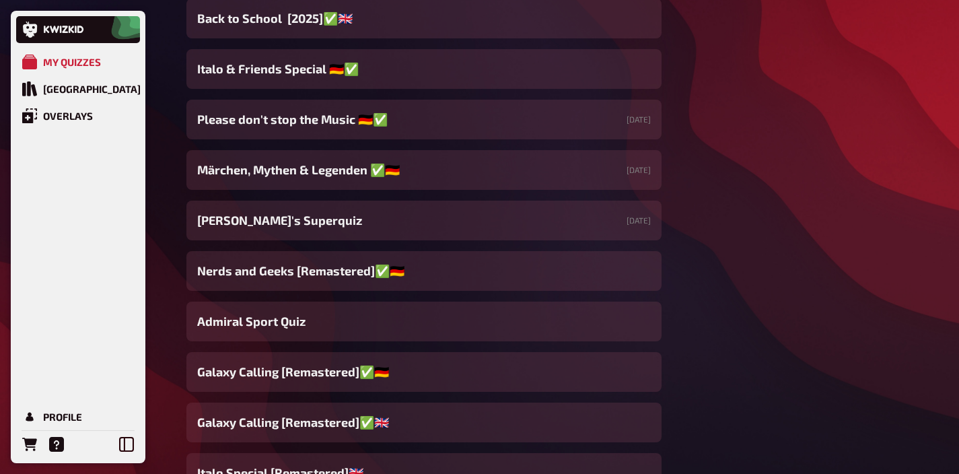
scroll to position [686, 0]
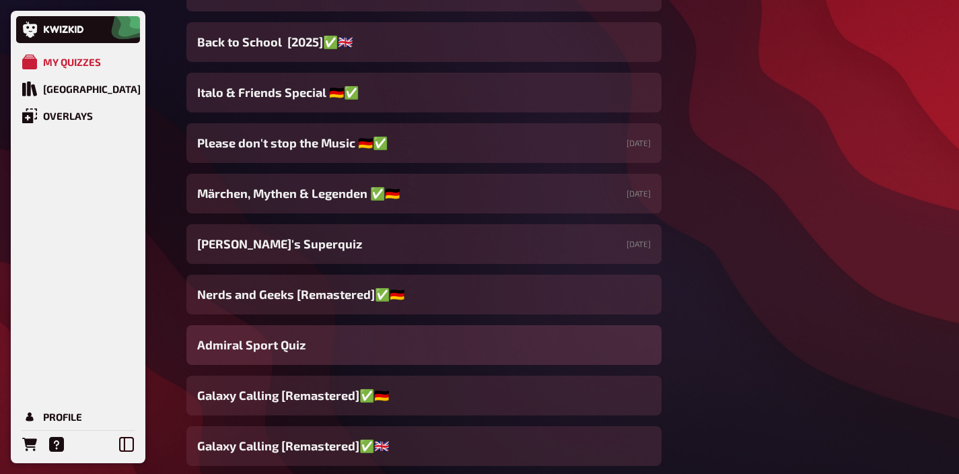
click at [299, 340] on span "Admiral Sport Quiz" at bounding box center [251, 345] width 108 height 18
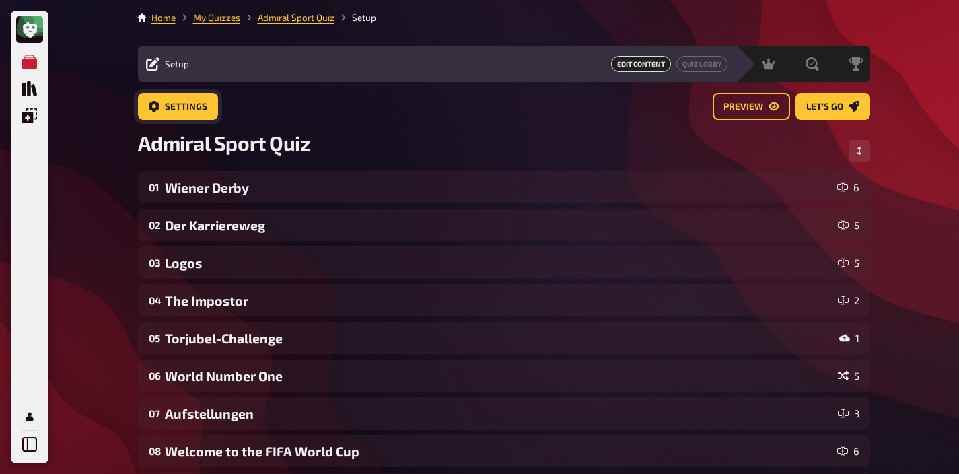
click at [173, 113] on button "Settings" at bounding box center [178, 106] width 80 height 27
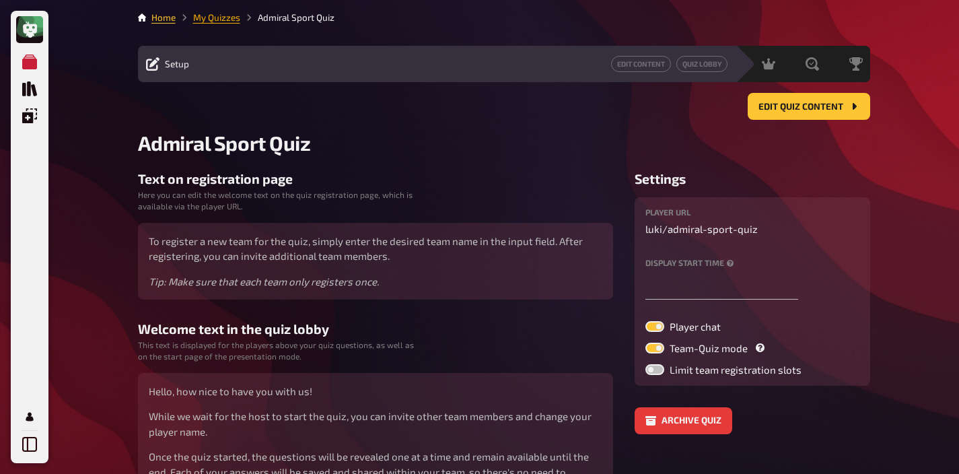
click at [207, 21] on link "My Quizzes" at bounding box center [216, 17] width 47 height 11
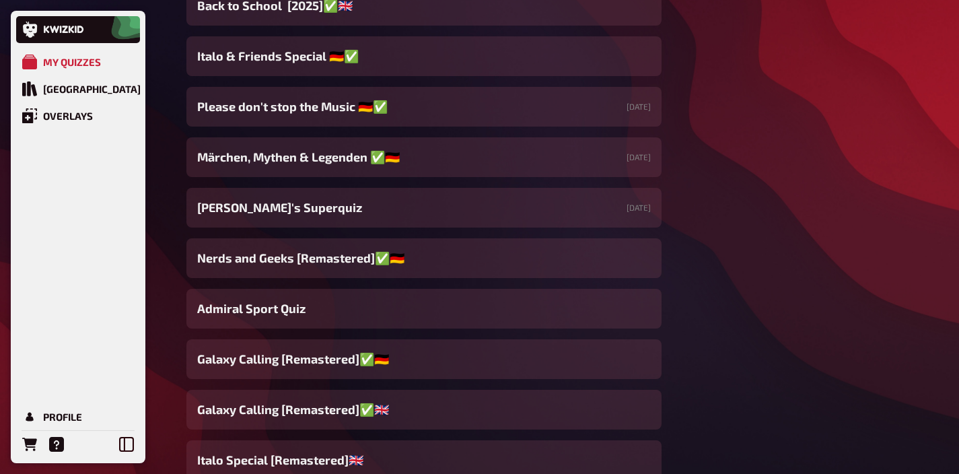
scroll to position [727, 0]
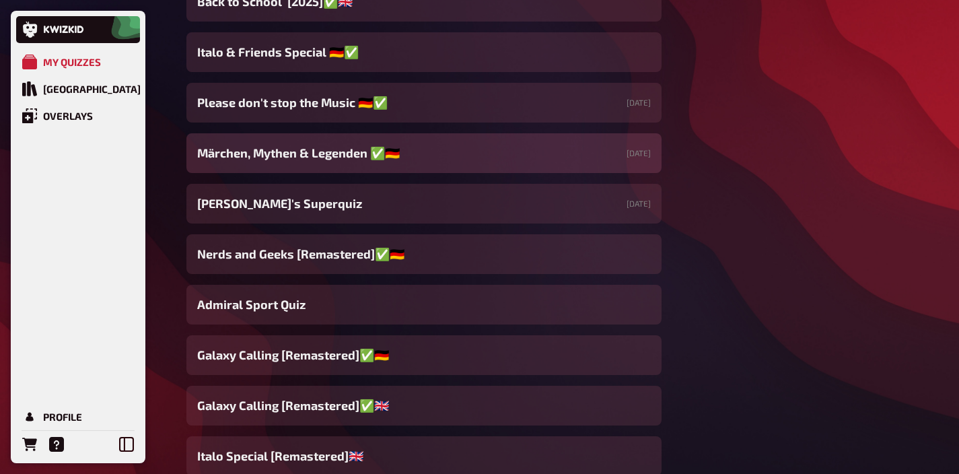
click at [313, 158] on span "Märchen, Mythen & Legenden ✅​🇩🇪" at bounding box center [298, 153] width 202 height 18
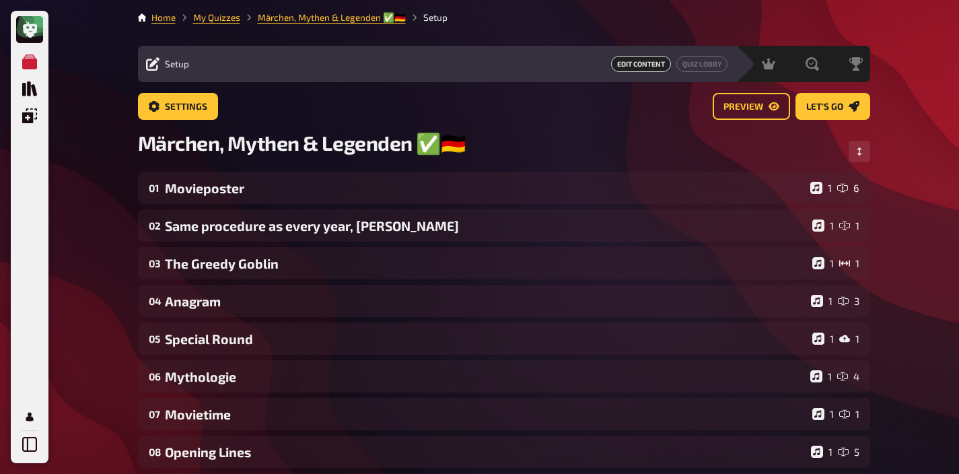
click at [191, 91] on main "Home My Quizzes Märchen, Mythen & Legenden ✅​🇩🇪 Setup Setup Edit Content Quiz L…" at bounding box center [504, 432] width 732 height 843
click at [198, 110] on span "Settings" at bounding box center [186, 106] width 42 height 9
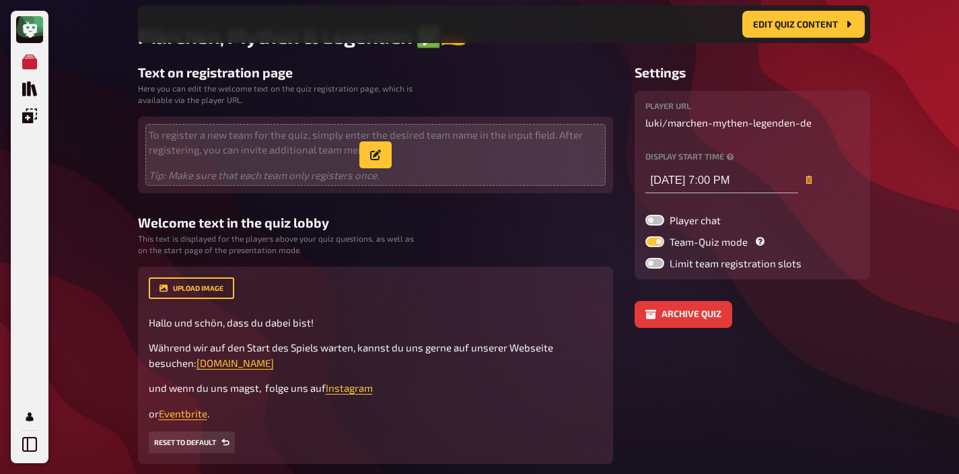
scroll to position [225, 0]
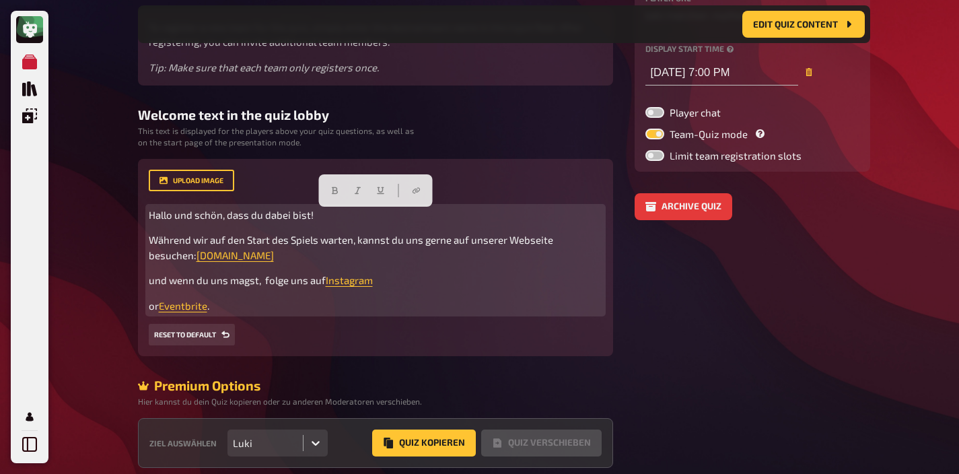
drag, startPoint x: 252, startPoint y: 309, endPoint x: 136, endPoint y: 219, distance: 147.2
click at [136, 219] on div "Home My Quizzes Märchen, Mythen & Legenden ✅​🇩🇪 Setup Edit Content Quiz Lobby H…" at bounding box center [503, 154] width 753 height 758
copy div "Hallo und schön, dass du dabei bist! Während wir auf den Start des Spiels warte…"
